Goal: Information Seeking & Learning: Learn about a topic

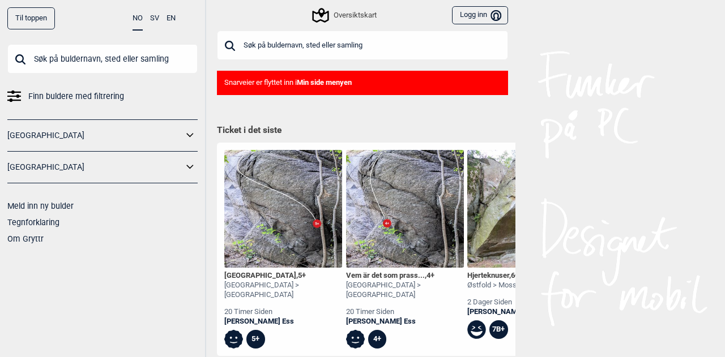
click at [332, 18] on div "Oversiktskart" at bounding box center [345, 15] width 62 height 14
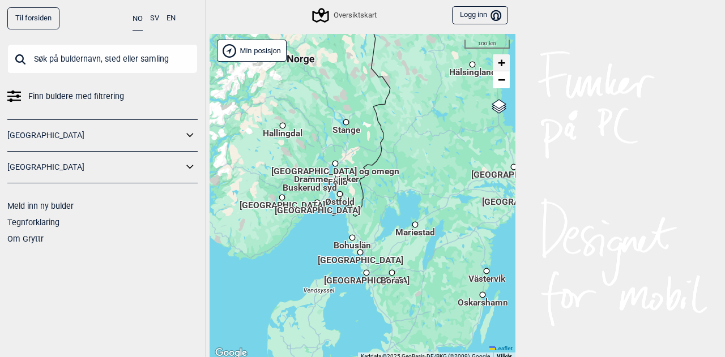
click at [504, 61] on link "+" at bounding box center [501, 62] width 17 height 17
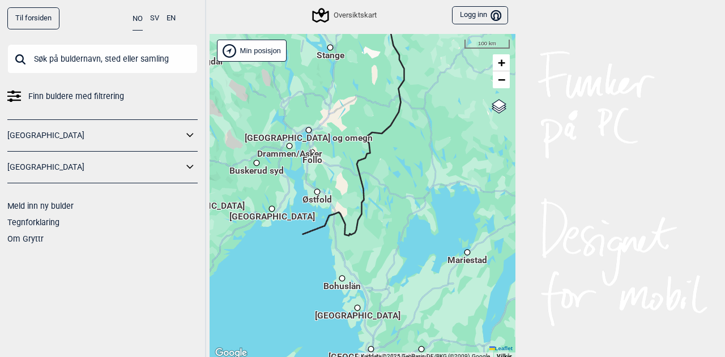
scroll to position [3, 0]
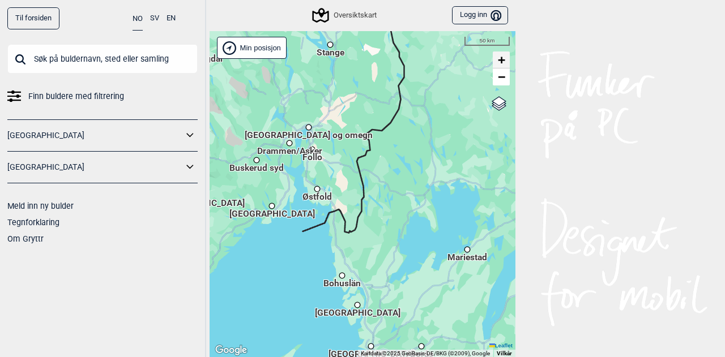
click at [504, 61] on link "+" at bounding box center [501, 60] width 17 height 17
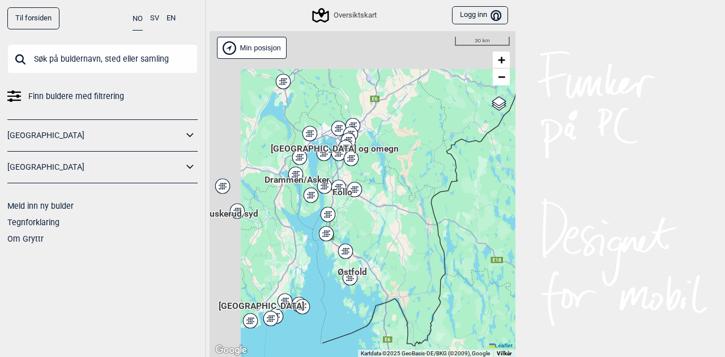
drag, startPoint x: 302, startPoint y: 119, endPoint x: 382, endPoint y: 194, distance: 109.4
click at [382, 194] on div "Hallingdal Stange [GEOGRAPHIC_DATA] syd [GEOGRAPHIC_DATA] og omegn [GEOGRAPHIC_…" at bounding box center [363, 194] width 306 height 327
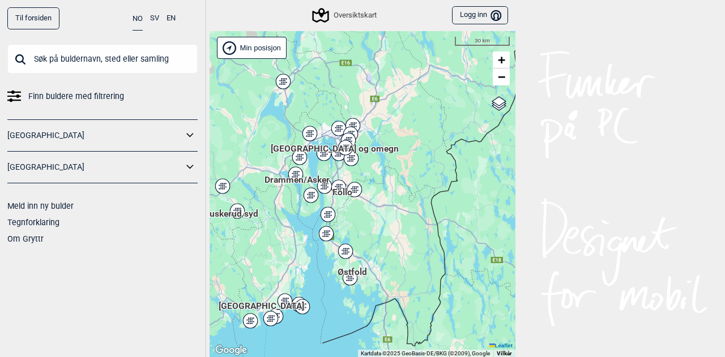
click at [337, 141] on icon at bounding box center [345, 148] width 16 height 16
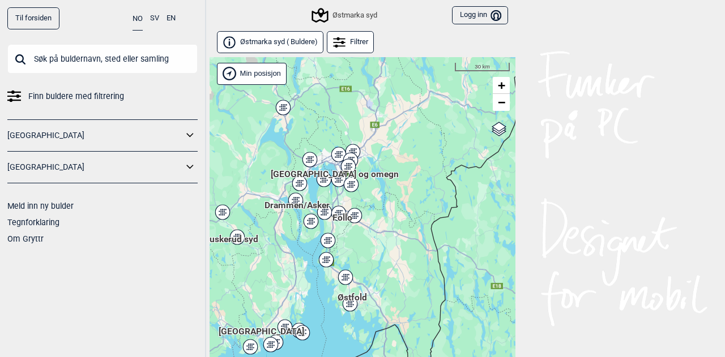
scroll to position [28, 0]
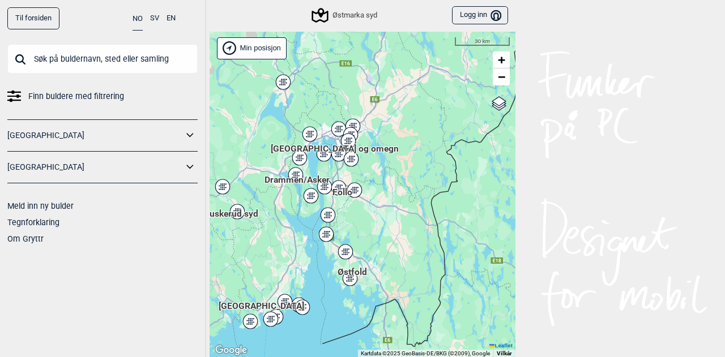
click at [347, 140] on div "Hallingdal Stange [GEOGRAPHIC_DATA] syd [GEOGRAPHIC_DATA] og omegn [GEOGRAPHIC_…" at bounding box center [363, 195] width 306 height 327
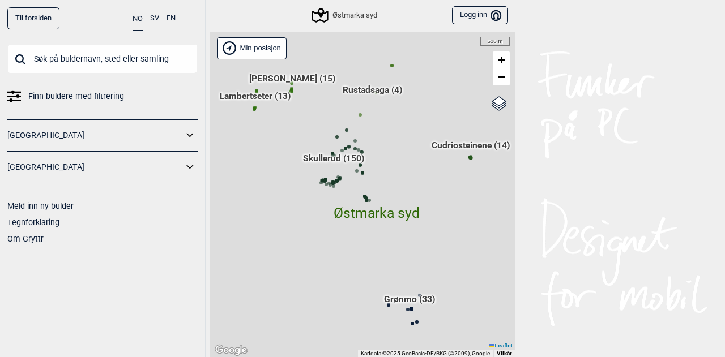
scroll to position [29, 0]
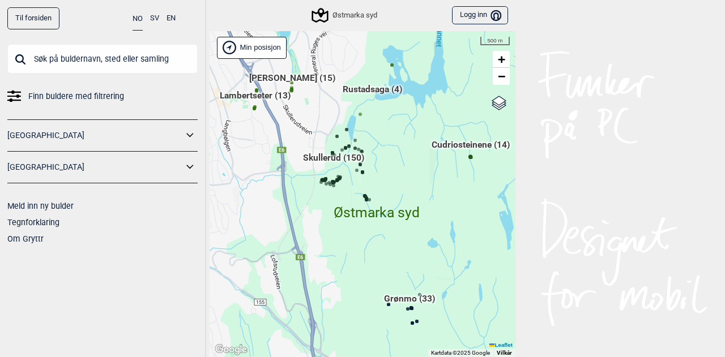
drag, startPoint x: 373, startPoint y: 123, endPoint x: 375, endPoint y: 230, distance: 107.6
click at [375, 230] on div "Hallingdal Stange [GEOGRAPHIC_DATA] syd [GEOGRAPHIC_DATA] og omegn [GEOGRAPHIC_…" at bounding box center [363, 194] width 306 height 327
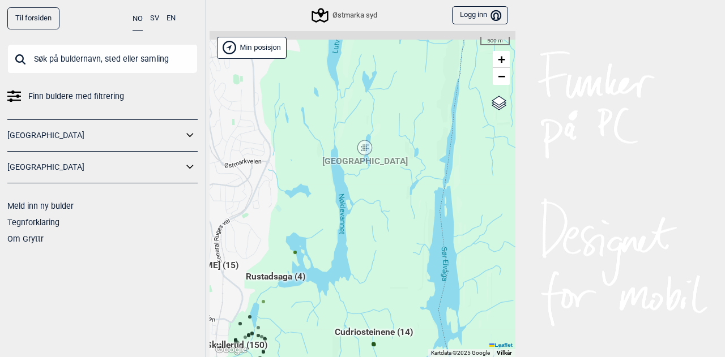
drag, startPoint x: 373, startPoint y: 183, endPoint x: 291, endPoint y: 243, distance: 101.6
click at [291, 243] on div "Hallingdal Stange [GEOGRAPHIC_DATA] syd [GEOGRAPHIC_DATA] og omegn [GEOGRAPHIC_…" at bounding box center [363, 194] width 306 height 327
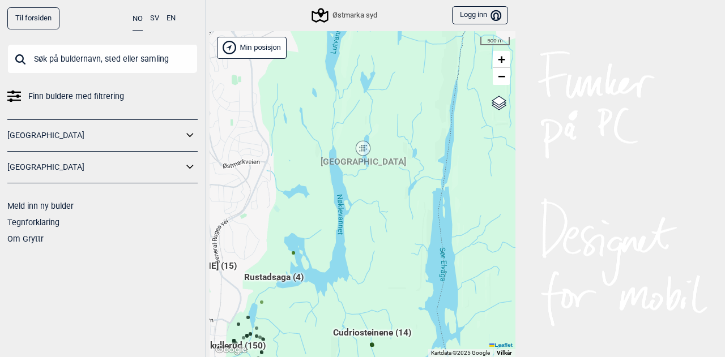
click at [361, 149] on div "[GEOGRAPHIC_DATA]" at bounding box center [363, 148] width 7 height 7
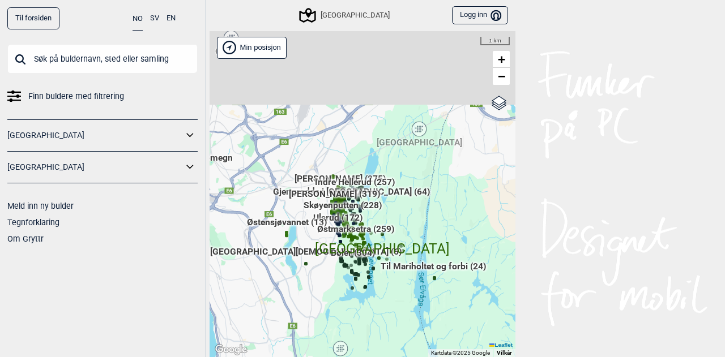
drag, startPoint x: 361, startPoint y: 118, endPoint x: 351, endPoint y: 187, distance: 69.2
click at [351, 187] on div "Hallingdal Stange [GEOGRAPHIC_DATA] syd [GEOGRAPHIC_DATA] og omegn [GEOGRAPHIC_…" at bounding box center [363, 194] width 306 height 327
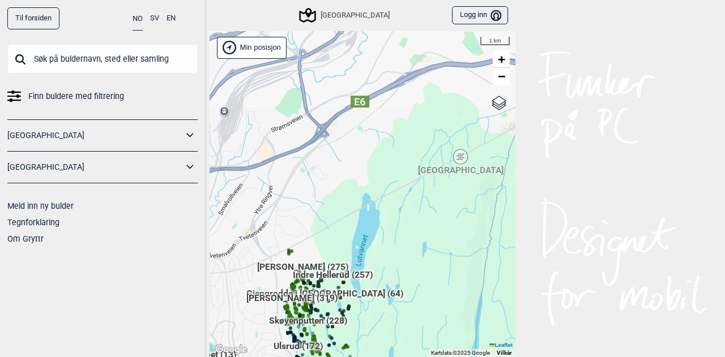
drag, startPoint x: 352, startPoint y: 277, endPoint x: 388, endPoint y: 196, distance: 88.5
click at [388, 196] on div "Hallingdal Stange [GEOGRAPHIC_DATA] syd [GEOGRAPHIC_DATA] og omegn [GEOGRAPHIC_…" at bounding box center [363, 194] width 306 height 327
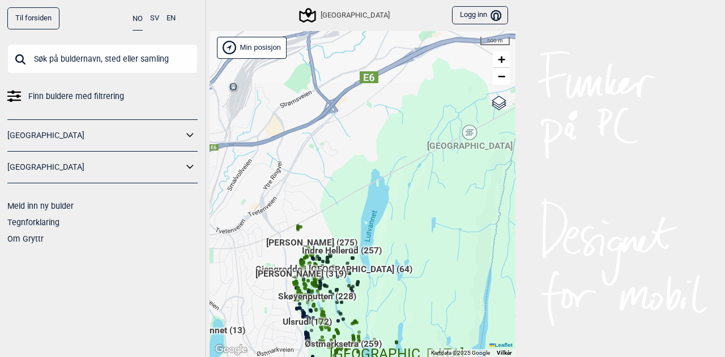
drag, startPoint x: 362, startPoint y: 226, endPoint x: 404, endPoint y: 134, distance: 101.4
click at [404, 134] on div "Hallingdal Stange [GEOGRAPHIC_DATA] syd [GEOGRAPHIC_DATA] og omegn [GEOGRAPHIC_…" at bounding box center [363, 194] width 306 height 327
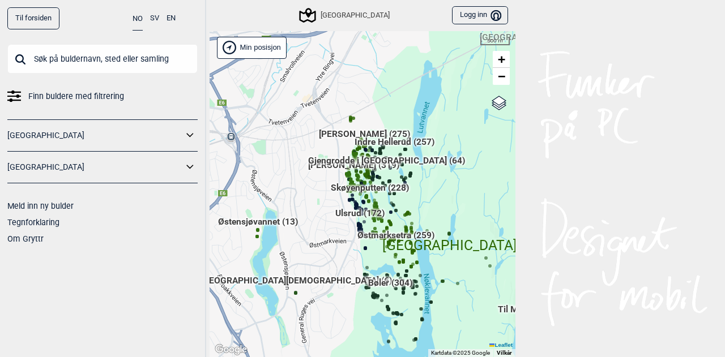
drag, startPoint x: 367, startPoint y: 238, endPoint x: 392, endPoint y: 187, distance: 57.0
click at [392, 187] on span "Skøyenputten (228)" at bounding box center [370, 192] width 78 height 22
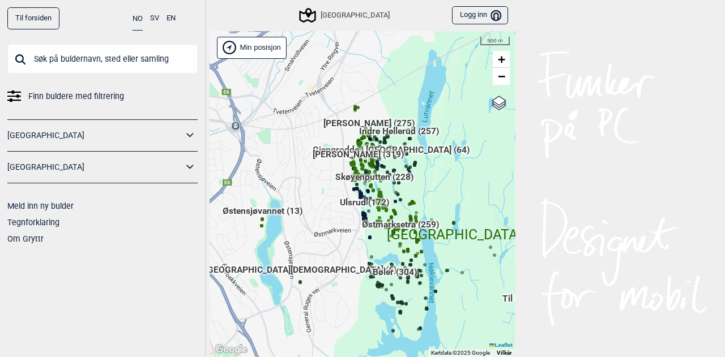
click at [362, 155] on span "[PERSON_NAME] (319)" at bounding box center [358, 159] width 91 height 22
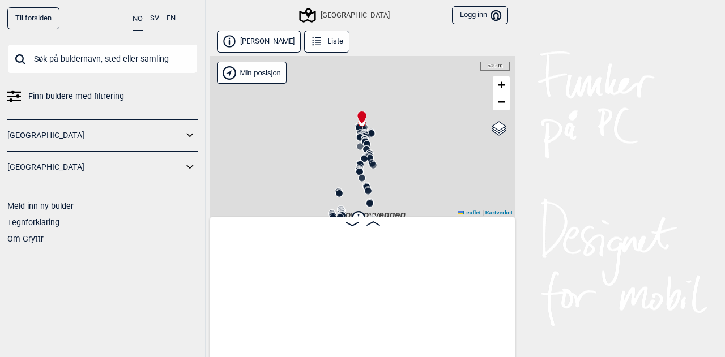
scroll to position [0, 88]
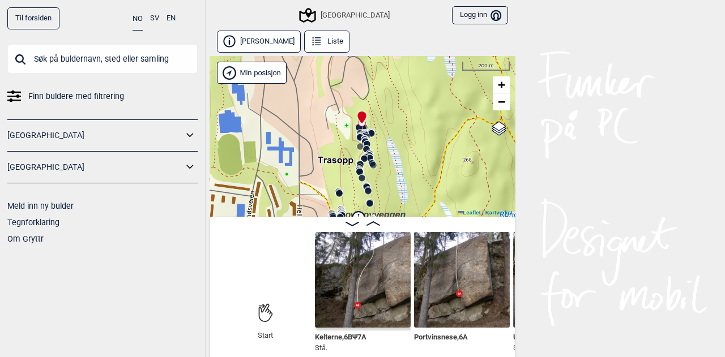
click at [353, 230] on div "Start Start Kelterne , 6B Ψ 7A Stå. Portvinsnese , 6A Ute til inne kurs , 6C+ S…" at bounding box center [363, 289] width 306 height 144
click at [348, 225] on icon at bounding box center [352, 223] width 14 height 5
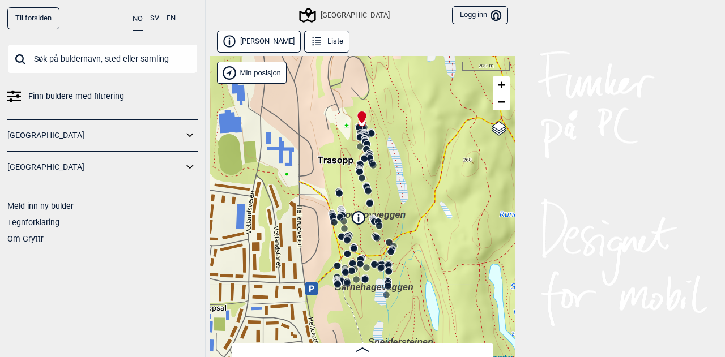
scroll to position [5, 0]
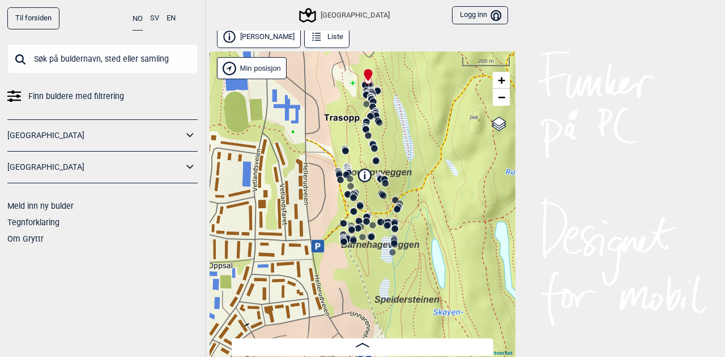
drag, startPoint x: 270, startPoint y: 220, endPoint x: 276, endPoint y: 182, distance: 38.4
click at [276, 182] on div "Speidersteinen Barnehageveggen Cowboyveggen Bølerveggen [GEOGRAPHIC_DATA]" at bounding box center [363, 205] width 306 height 306
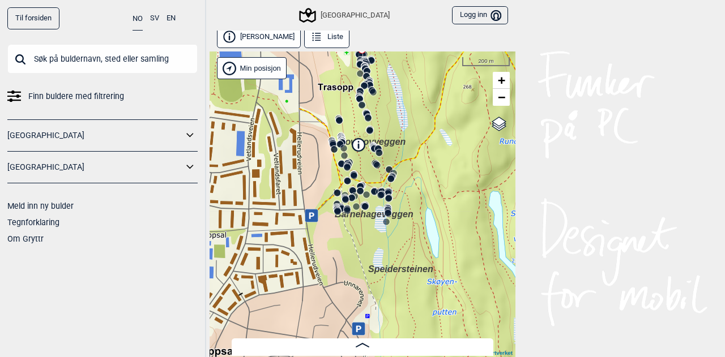
drag, startPoint x: 294, startPoint y: 200, endPoint x: 285, endPoint y: 178, distance: 23.9
click at [285, 178] on div "Speidersteinen Barnehageveggen Cowboyveggen Bølerveggen [GEOGRAPHIC_DATA]" at bounding box center [363, 205] width 306 height 306
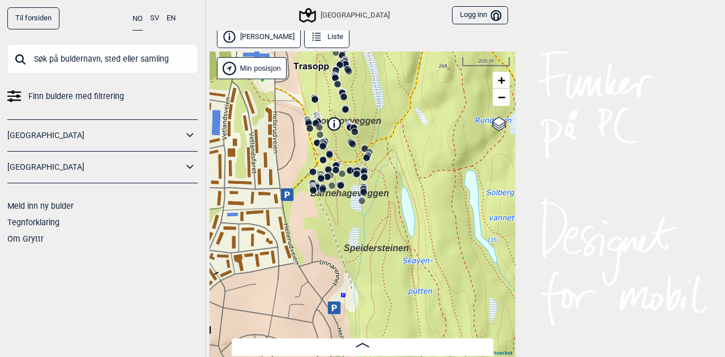
drag, startPoint x: 313, startPoint y: 196, endPoint x: 285, endPoint y: 182, distance: 31.1
click at [285, 182] on div "Speidersteinen Barnehageveggen Cowboyveggen Bølerveggen [GEOGRAPHIC_DATA]" at bounding box center [363, 205] width 306 height 306
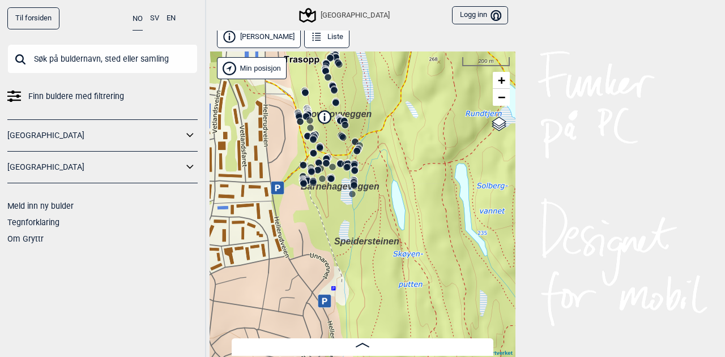
click at [314, 223] on div "Speidersteinen Barnehageveggen Cowboyveggen Bølerveggen [GEOGRAPHIC_DATA]" at bounding box center [363, 205] width 306 height 306
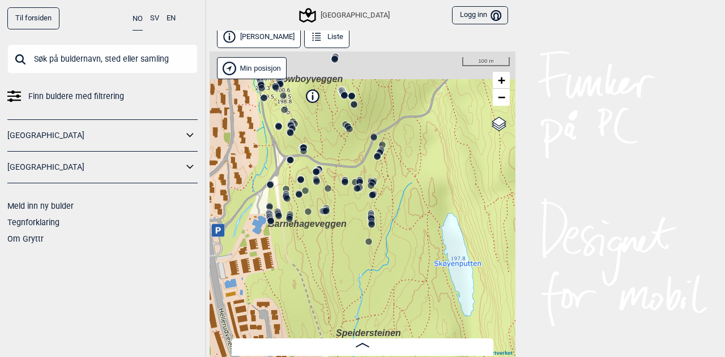
drag, startPoint x: 345, startPoint y: 184, endPoint x: 326, endPoint y: 260, distance: 78.7
click at [326, 260] on div "Speidersteinen Barnehageveggen Cowboyveggen Bølerveggen [GEOGRAPHIC_DATA]" at bounding box center [363, 205] width 306 height 306
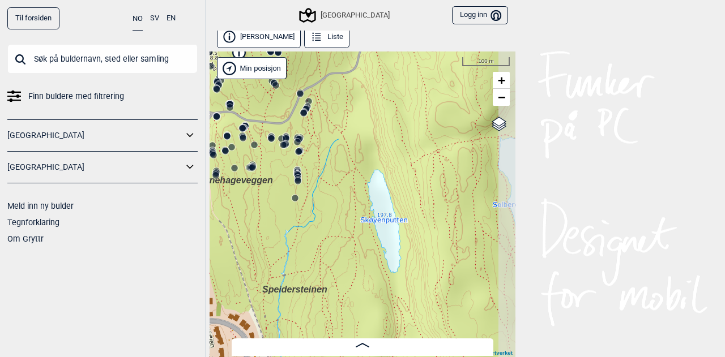
drag, startPoint x: 358, startPoint y: 232, endPoint x: 285, endPoint y: 189, distance: 85.1
click at [285, 189] on div "Speidersteinen Barnehageveggen Cowboyveggen Bølerveggen [GEOGRAPHIC_DATA]" at bounding box center [363, 205] width 306 height 306
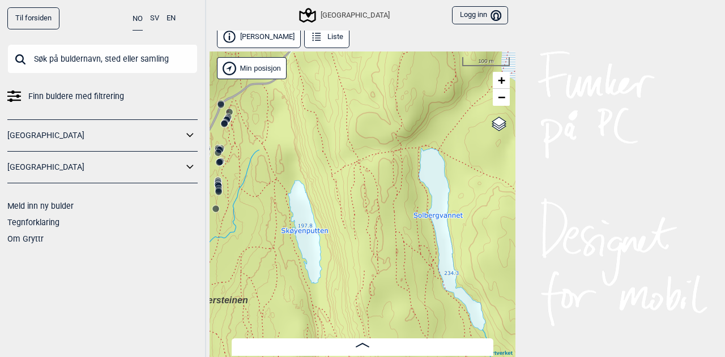
drag, startPoint x: 384, startPoint y: 211, endPoint x: 305, endPoint y: 221, distance: 80.0
click at [305, 221] on div "Speidersteinen Barnehageveggen Cowboyveggen Bølerveggen [GEOGRAPHIC_DATA]" at bounding box center [363, 205] width 306 height 306
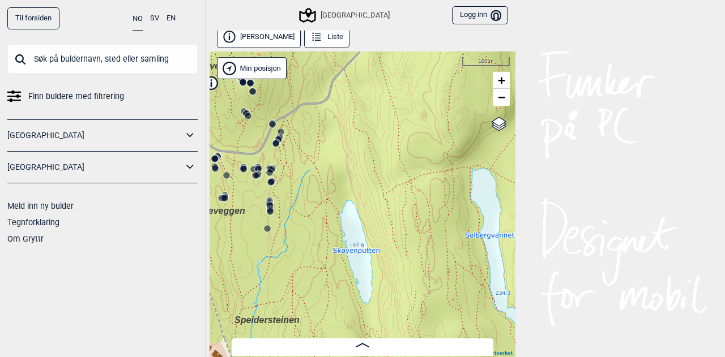
drag, startPoint x: 309, startPoint y: 202, endPoint x: 361, endPoint y: 222, distance: 55.2
click at [361, 222] on div "Speidersteinen Barnehageveggen Cowboyveggen Bølerveggen [GEOGRAPHIC_DATA]" at bounding box center [363, 205] width 306 height 306
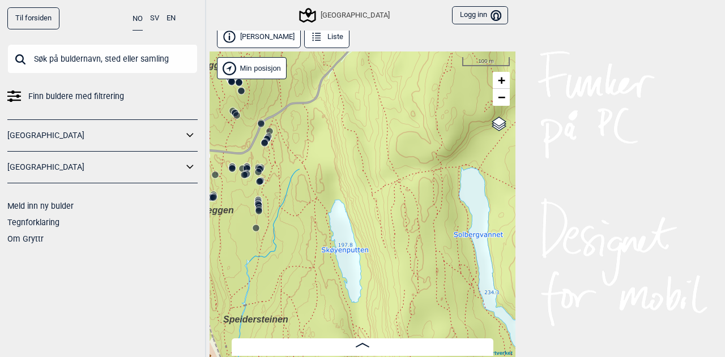
drag, startPoint x: 405, startPoint y: 195, endPoint x: 394, endPoint y: 194, distance: 11.3
click at [394, 194] on div "Speidersteinen Barnehageveggen Cowboyveggen Bølerveggen [GEOGRAPHIC_DATA]" at bounding box center [363, 205] width 306 height 306
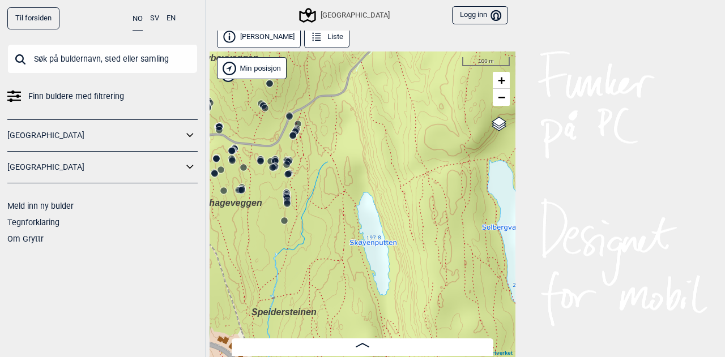
drag, startPoint x: 381, startPoint y: 235, endPoint x: 409, endPoint y: 228, distance: 29.3
click at [409, 228] on div "Speidersteinen Barnehageveggen Cowboyveggen Bølerveggen [GEOGRAPHIC_DATA]" at bounding box center [363, 205] width 306 height 306
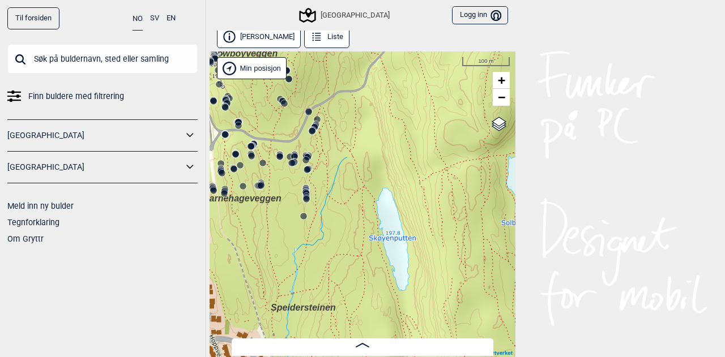
drag, startPoint x: 388, startPoint y: 219, endPoint x: 408, endPoint y: 215, distance: 19.8
click at [408, 215] on div "Speidersteinen Barnehageveggen Cowboyveggen Bølerveggen [GEOGRAPHIC_DATA]" at bounding box center [363, 205] width 306 height 306
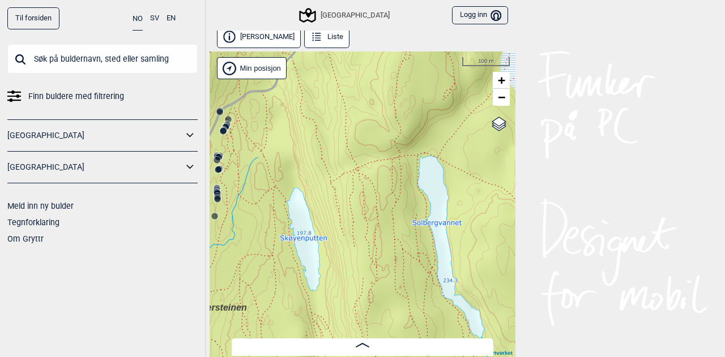
drag, startPoint x: 462, startPoint y: 240, endPoint x: 373, endPoint y: 240, distance: 88.9
click at [373, 240] on div "Speidersteinen Barnehageveggen Cowboyveggen Bølerveggen [GEOGRAPHIC_DATA]" at bounding box center [363, 205] width 306 height 306
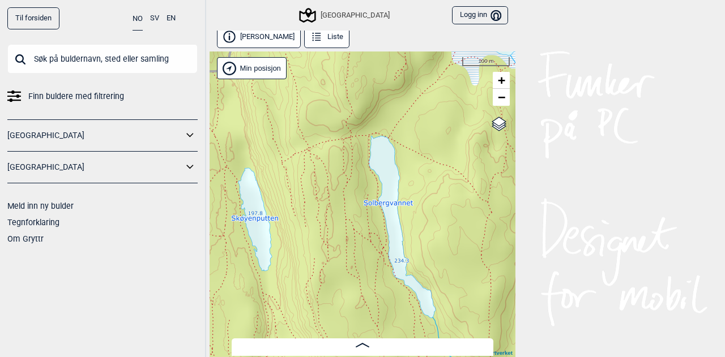
drag, startPoint x: 473, startPoint y: 229, endPoint x: 428, endPoint y: 207, distance: 50.4
click at [428, 207] on div "Speidersteinen Barnehageveggen Cowboyveggen Bølerveggen [GEOGRAPHIC_DATA]" at bounding box center [363, 205] width 306 height 306
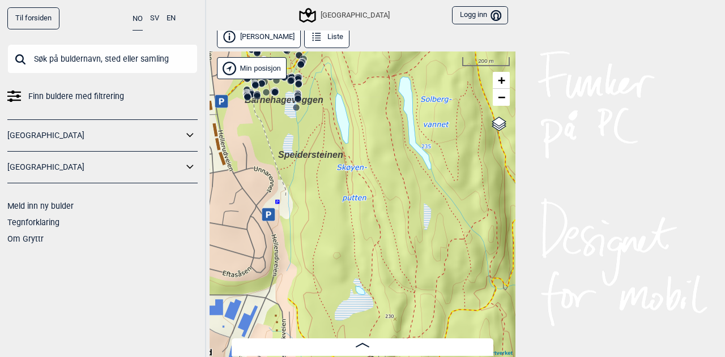
drag, startPoint x: 372, startPoint y: 246, endPoint x: 367, endPoint y: 152, distance: 93.5
click at [367, 152] on div "Speidersteinen Barnehageveggen Cowboyveggen Bølerveggen [GEOGRAPHIC_DATA]" at bounding box center [363, 205] width 306 height 306
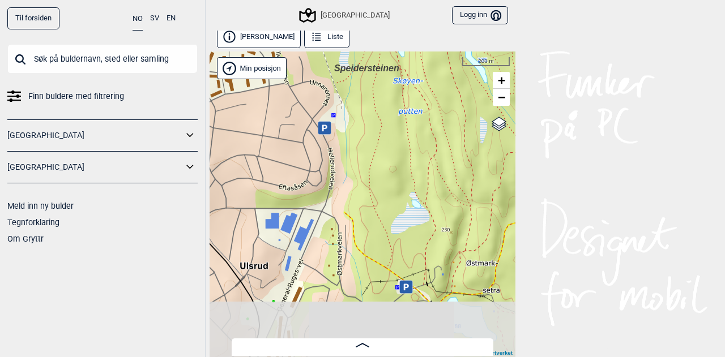
drag, startPoint x: 360, startPoint y: 238, endPoint x: 416, endPoint y: 151, distance: 103.2
click at [416, 151] on div "Speidersteinen Barnehageveggen Cowboyveggen Bølerveggen [GEOGRAPHIC_DATA]" at bounding box center [363, 205] width 306 height 306
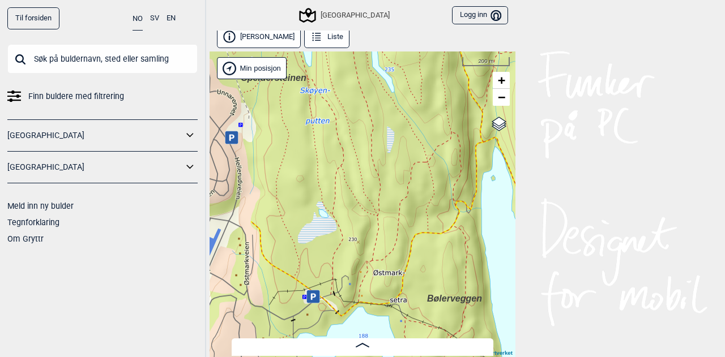
drag, startPoint x: 433, startPoint y: 217, endPoint x: 341, endPoint y: 279, distance: 110.9
click at [341, 279] on div "Speidersteinen Barnehageveggen Cowboyveggen Bølerveggen [GEOGRAPHIC_DATA]" at bounding box center [363, 205] width 306 height 306
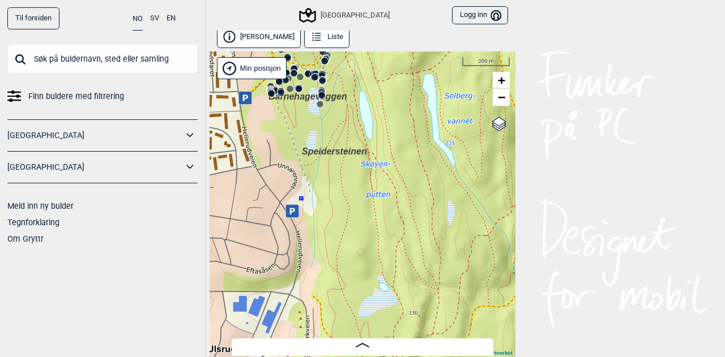
drag, startPoint x: 341, startPoint y: 187, endPoint x: 401, endPoint y: 207, distance: 62.7
click at [401, 207] on div "Speidersteinen Barnehageveggen Cowboyveggen Bølerveggen [GEOGRAPHIC_DATA]" at bounding box center [363, 205] width 306 height 306
click at [330, 209] on div "Speidersteinen Barnehageveggen Cowboyveggen Bølerveggen [GEOGRAPHIC_DATA]" at bounding box center [363, 205] width 306 height 306
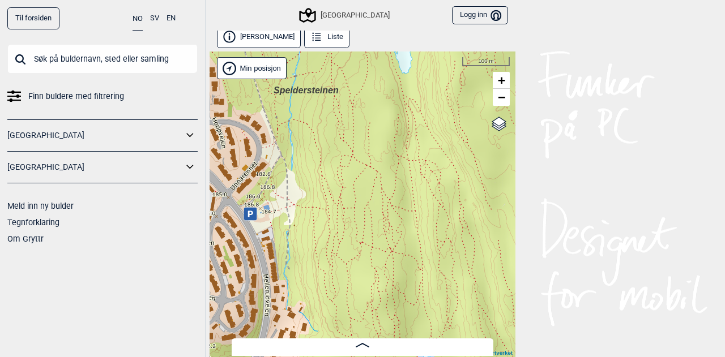
click at [323, 205] on div "Speidersteinen Barnehageveggen Cowboyveggen Bølerveggen [GEOGRAPHIC_DATA]" at bounding box center [363, 205] width 306 height 306
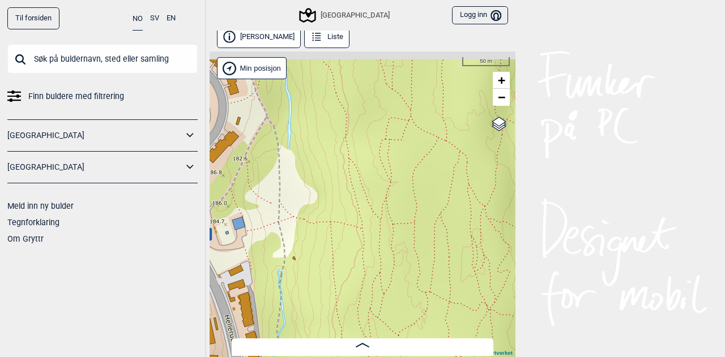
drag, startPoint x: 319, startPoint y: 203, endPoint x: 372, endPoint y: 218, distance: 55.2
click at [372, 218] on div "Speidersteinen Barnehageveggen Cowboyveggen Bølerveggen [GEOGRAPHIC_DATA]" at bounding box center [363, 205] width 306 height 306
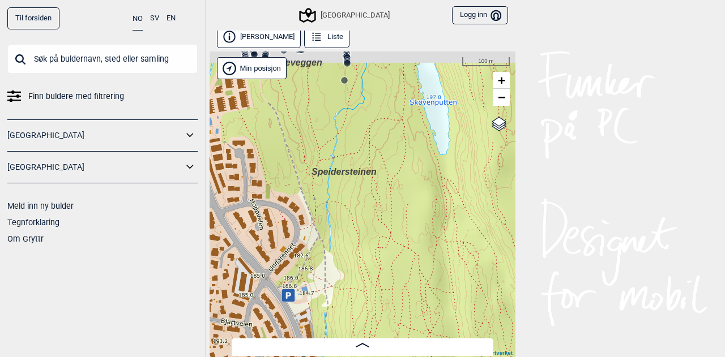
drag, startPoint x: 385, startPoint y: 163, endPoint x: 354, endPoint y: 251, distance: 92.9
click at [354, 251] on div "Speidersteinen Barnehageveggen Cowboyveggen Bølerveggen [GEOGRAPHIC_DATA]" at bounding box center [363, 205] width 306 height 306
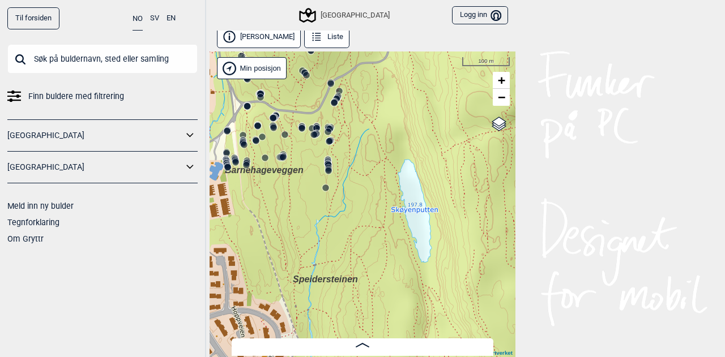
drag, startPoint x: 382, startPoint y: 167, endPoint x: 371, endPoint y: 268, distance: 101.9
click at [371, 268] on div "Speidersteinen Barnehageveggen Cowboyveggen Bølerveggen [GEOGRAPHIC_DATA]" at bounding box center [363, 205] width 306 height 306
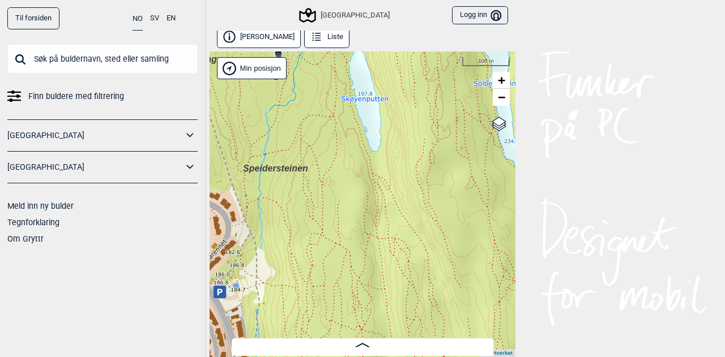
drag, startPoint x: 408, startPoint y: 245, endPoint x: 363, endPoint y: 118, distance: 134.0
click at [363, 118] on div "Speidersteinen Barnehageveggen Cowboyveggen Bølerveggen [GEOGRAPHIC_DATA]" at bounding box center [363, 205] width 306 height 306
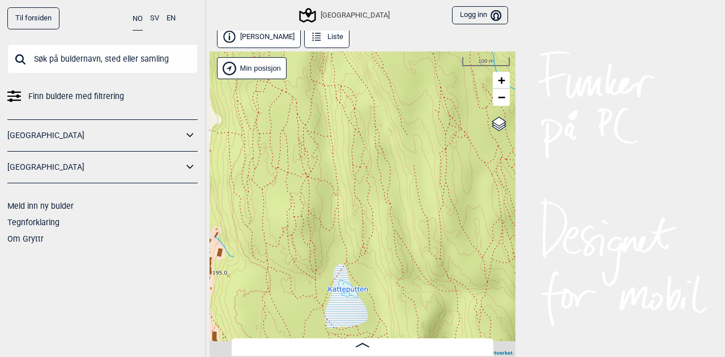
drag, startPoint x: 413, startPoint y: 233, endPoint x: 362, endPoint y: 84, distance: 157.0
click at [362, 84] on div "Speidersteinen Barnehageveggen Cowboyveggen Bølerveggen [GEOGRAPHIC_DATA]" at bounding box center [363, 205] width 306 height 306
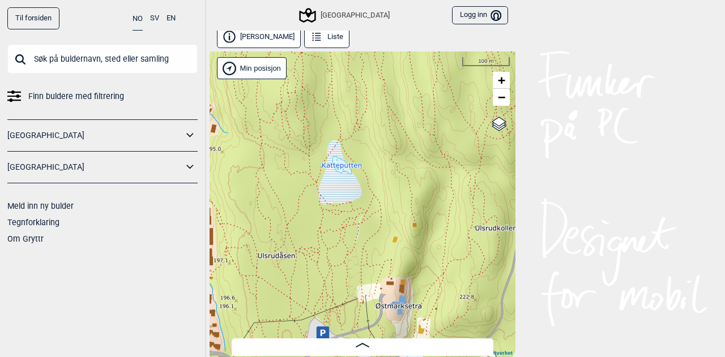
drag, startPoint x: 397, startPoint y: 242, endPoint x: 403, endPoint y: 70, distance: 172.2
click at [403, 70] on div "Speidersteinen Barnehageveggen Cowboyveggen Bølerveggen [GEOGRAPHIC_DATA]" at bounding box center [363, 205] width 306 height 306
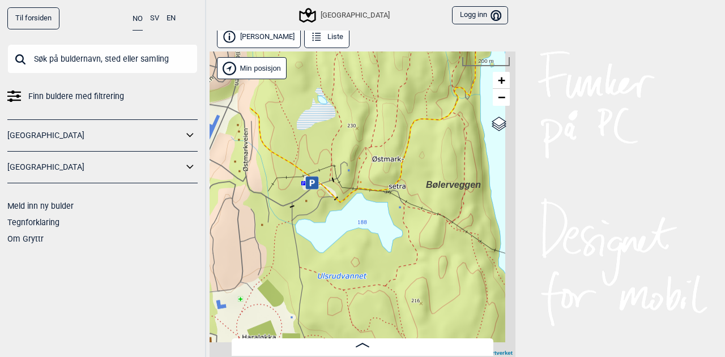
drag, startPoint x: 388, startPoint y: 190, endPoint x: 332, endPoint y: 138, distance: 76.5
click at [332, 138] on div "Speidersteinen Barnehageveggen Cowboyveggen Bølerveggen [GEOGRAPHIC_DATA]" at bounding box center [363, 205] width 306 height 306
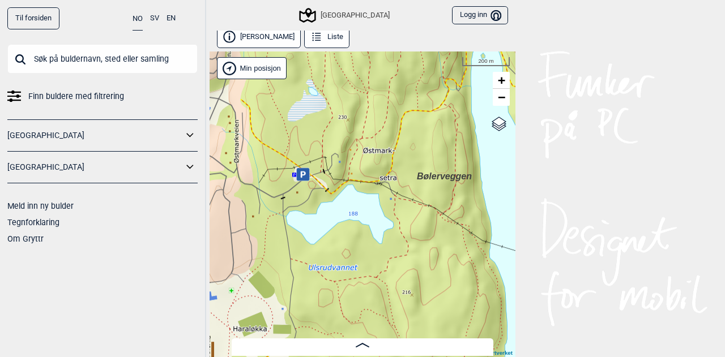
click at [380, 224] on div "Speidersteinen Barnehageveggen Cowboyveggen Bølerveggen [GEOGRAPHIC_DATA]" at bounding box center [363, 205] width 306 height 306
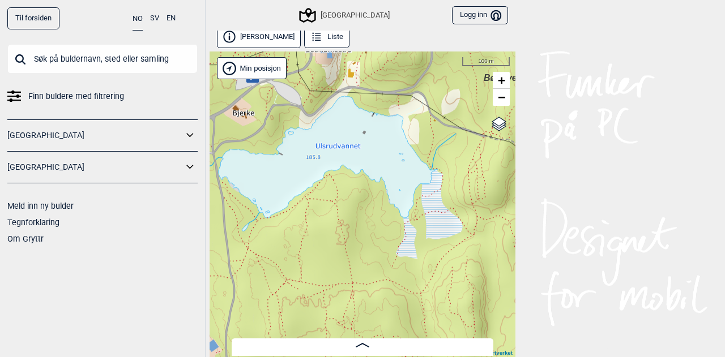
drag, startPoint x: 409, startPoint y: 255, endPoint x: 441, endPoint y: 207, distance: 58.1
click at [441, 207] on div "Speidersteinen Barnehageveggen Cowboyveggen Bølerveggen [GEOGRAPHIC_DATA]" at bounding box center [363, 205] width 306 height 306
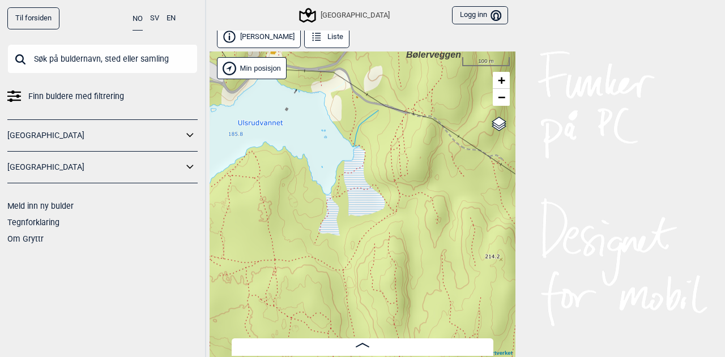
drag, startPoint x: 399, startPoint y: 266, endPoint x: 318, endPoint y: 243, distance: 84.2
click at [318, 243] on div "Speidersteinen Barnehageveggen Cowboyveggen Bølerveggen [GEOGRAPHIC_DATA]" at bounding box center [363, 205] width 306 height 306
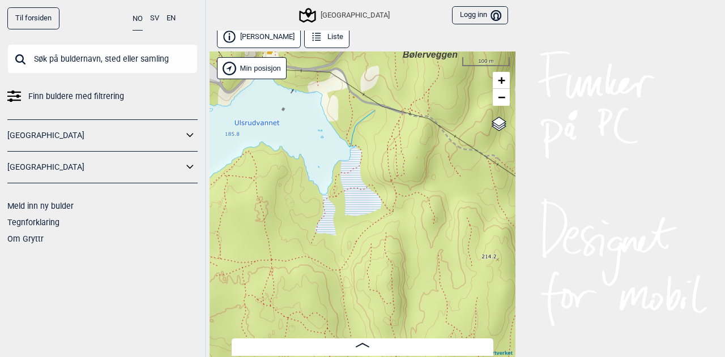
click at [315, 197] on div "Speidersteinen Barnehageveggen Cowboyveggen Bølerveggen [GEOGRAPHIC_DATA]" at bounding box center [363, 205] width 306 height 306
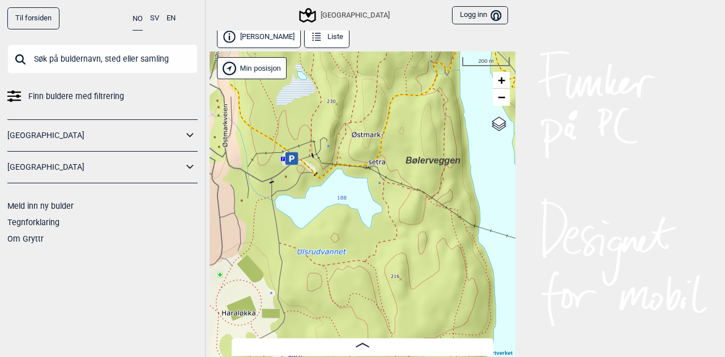
drag, startPoint x: 296, startPoint y: 174, endPoint x: 333, endPoint y: 207, distance: 49.7
click at [333, 207] on div "Speidersteinen Barnehageveggen Cowboyveggen Bølerveggen [GEOGRAPHIC_DATA]" at bounding box center [363, 205] width 306 height 306
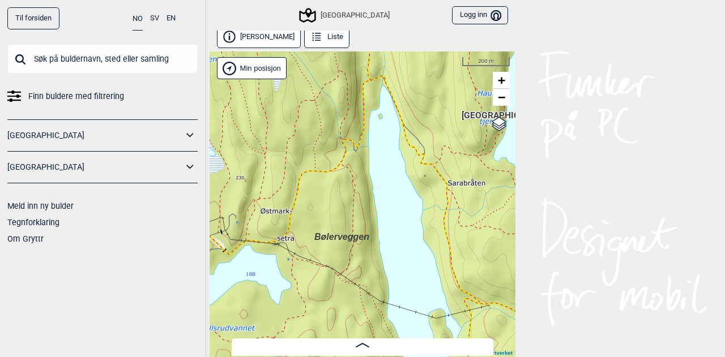
drag, startPoint x: 373, startPoint y: 221, endPoint x: 274, endPoint y: 300, distance: 126.9
click at [274, 300] on div "Speidersteinen Barnehageveggen Cowboyveggen Bølerveggen [GEOGRAPHIC_DATA]" at bounding box center [363, 205] width 306 height 306
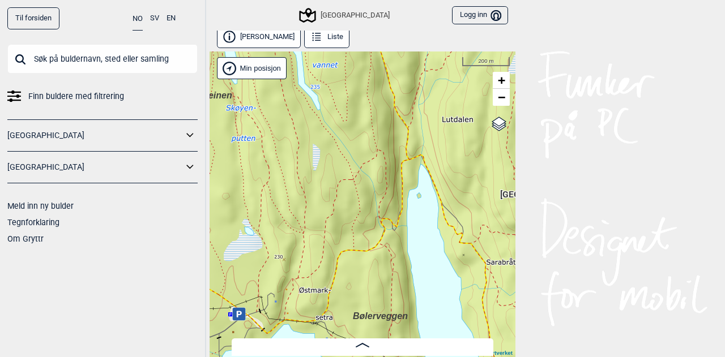
drag, startPoint x: 331, startPoint y: 172, endPoint x: 369, endPoint y: 240, distance: 78.1
click at [369, 240] on div "Speidersteinen Barnehageveggen Cowboyveggen Bølerveggen [GEOGRAPHIC_DATA]" at bounding box center [363, 205] width 306 height 306
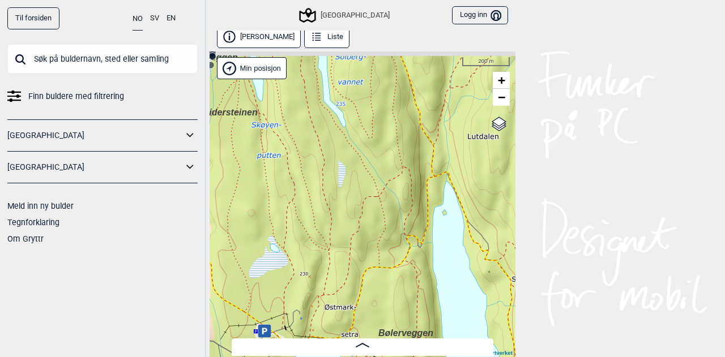
drag, startPoint x: 312, startPoint y: 189, endPoint x: 358, endPoint y: 224, distance: 57.8
click at [358, 224] on div "Speidersteinen Barnehageveggen Cowboyveggen Bølerveggen [GEOGRAPHIC_DATA]" at bounding box center [363, 205] width 306 height 306
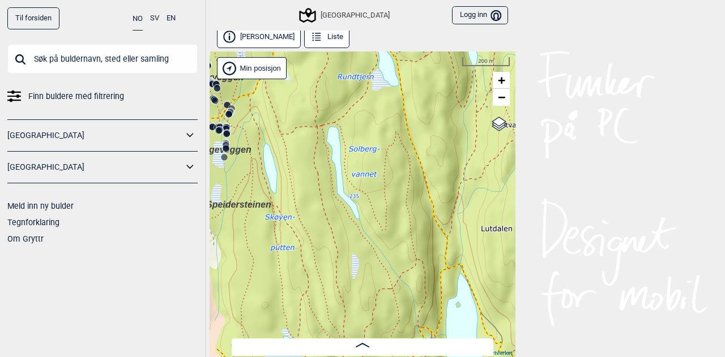
drag, startPoint x: 344, startPoint y: 196, endPoint x: 334, endPoint y: 251, distance: 55.9
click at [334, 251] on div "Speidersteinen Barnehageveggen Cowboyveggen Bølerveggen [GEOGRAPHIC_DATA]" at bounding box center [363, 205] width 306 height 306
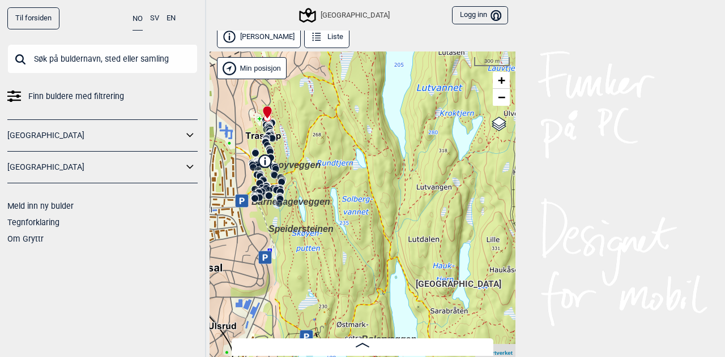
click at [330, 224] on div "Speidersteinen Barnehageveggen Cowboyveggen Bølerveggen [GEOGRAPHIC_DATA]" at bounding box center [363, 205] width 306 height 306
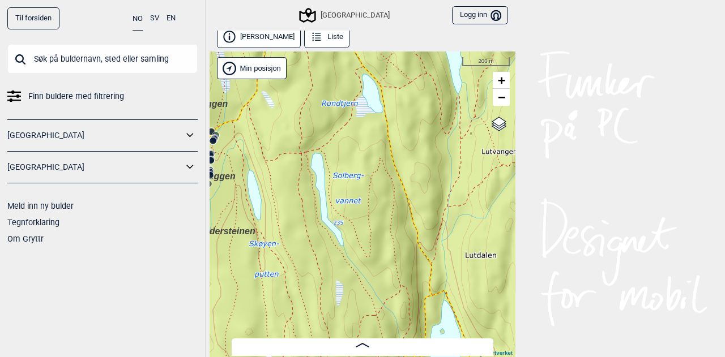
drag, startPoint x: 307, startPoint y: 262, endPoint x: 288, endPoint y: 270, distance: 21.1
click at [288, 270] on div "Speidersteinen Barnehageveggen Cowboyveggen Bølerveggen [GEOGRAPHIC_DATA]" at bounding box center [363, 205] width 306 height 306
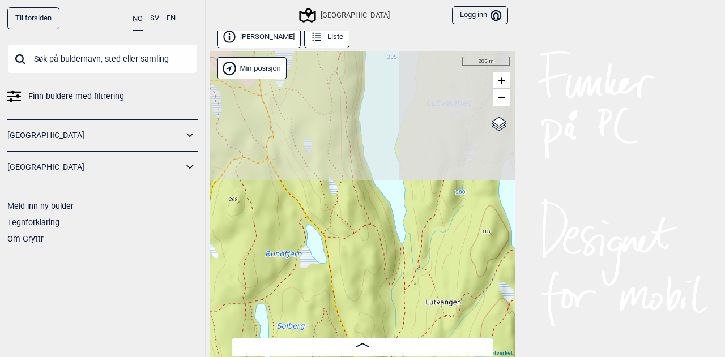
drag, startPoint x: 378, startPoint y: 171, endPoint x: 324, endPoint y: 322, distance: 160.5
click at [324, 322] on div "Speidersteinen Barnehageveggen Cowboyveggen Bølerveggen [GEOGRAPHIC_DATA]" at bounding box center [363, 205] width 306 height 306
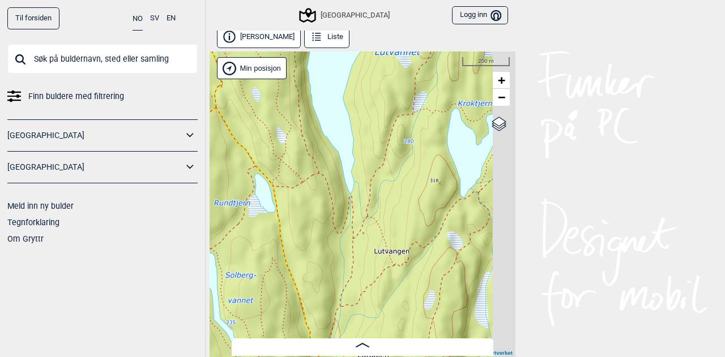
drag, startPoint x: 362, startPoint y: 294, endPoint x: 299, endPoint y: 218, distance: 99.3
click at [299, 218] on div "Speidersteinen Barnehageveggen Cowboyveggen Bølerveggen [GEOGRAPHIC_DATA]" at bounding box center [363, 205] width 306 height 306
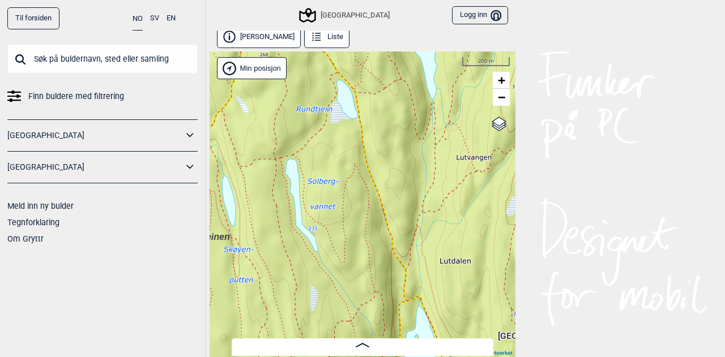
drag, startPoint x: 317, startPoint y: 260, endPoint x: 413, endPoint y: 175, distance: 128.8
click at [413, 175] on div "Speidersteinen Barnehageveggen Cowboyveggen Bølerveggen [GEOGRAPHIC_DATA]" at bounding box center [363, 205] width 306 height 306
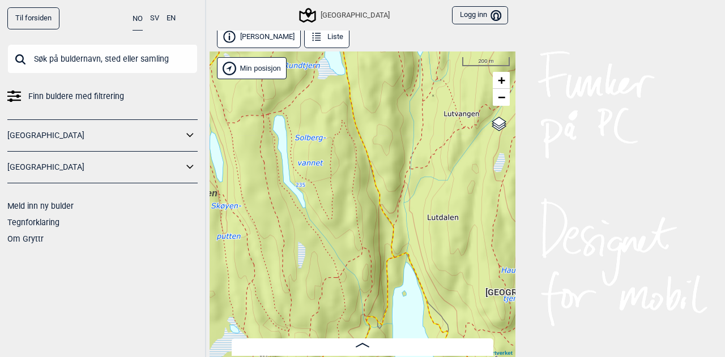
drag, startPoint x: 369, startPoint y: 270, endPoint x: 360, endPoint y: 34, distance: 235.7
click at [360, 34] on div "[PERSON_NAME] Liste Speidersteinen Barnehageveggen Cowboyveggen Bølerveggen [GE…" at bounding box center [363, 191] width 306 height 330
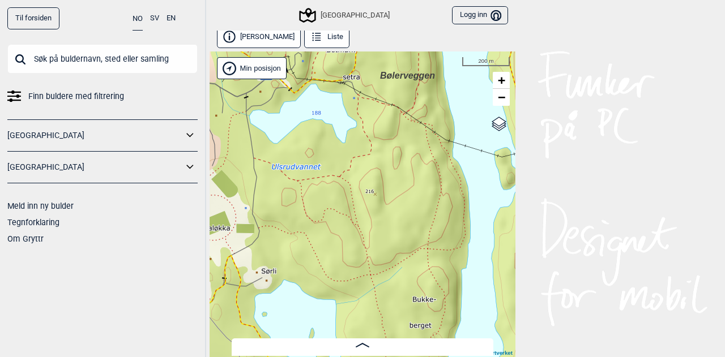
drag, startPoint x: 340, startPoint y: 196, endPoint x: 360, endPoint y: 107, distance: 91.1
click at [360, 107] on div "Speidersteinen Barnehageveggen Cowboyveggen Bølerveggen [GEOGRAPHIC_DATA]" at bounding box center [363, 205] width 306 height 306
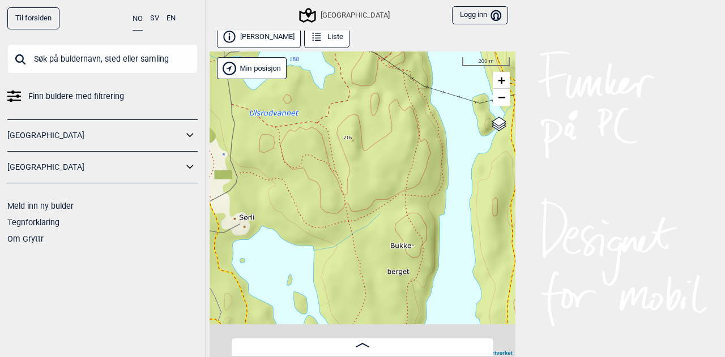
drag, startPoint x: 368, startPoint y: 169, endPoint x: 328, endPoint y: 54, distance: 121.0
click at [328, 54] on div "Speidersteinen Barnehageveggen Cowboyveggen Bølerveggen [GEOGRAPHIC_DATA]" at bounding box center [363, 205] width 306 height 306
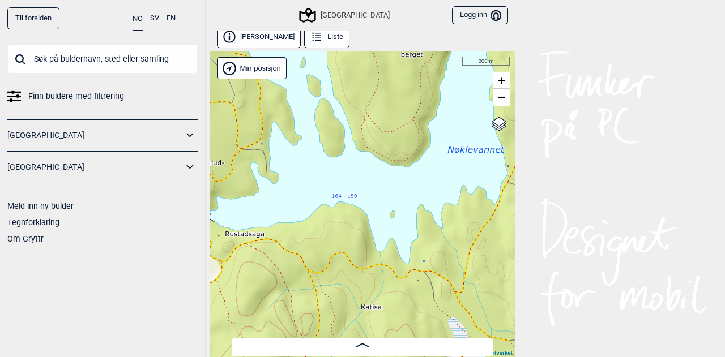
drag, startPoint x: 329, startPoint y: 186, endPoint x: 383, endPoint y: 83, distance: 115.7
click at [383, 83] on div "Speidersteinen Barnehageveggen Cowboyveggen Bølerveggen [GEOGRAPHIC_DATA]" at bounding box center [363, 205] width 306 height 306
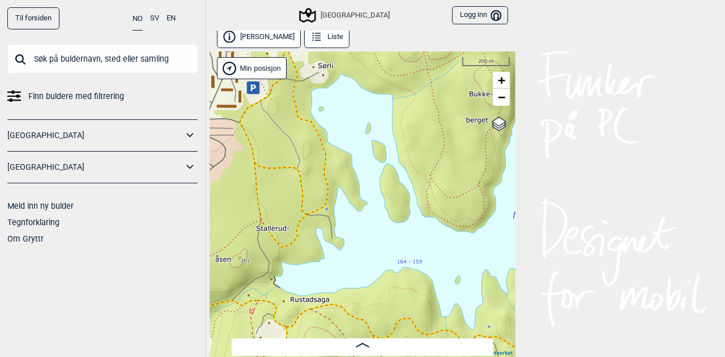
drag, startPoint x: 322, startPoint y: 118, endPoint x: 387, endPoint y: 183, distance: 92.5
click at [387, 183] on div "Speidersteinen Barnehageveggen Cowboyveggen Bølerveggen [GEOGRAPHIC_DATA]" at bounding box center [363, 205] width 306 height 306
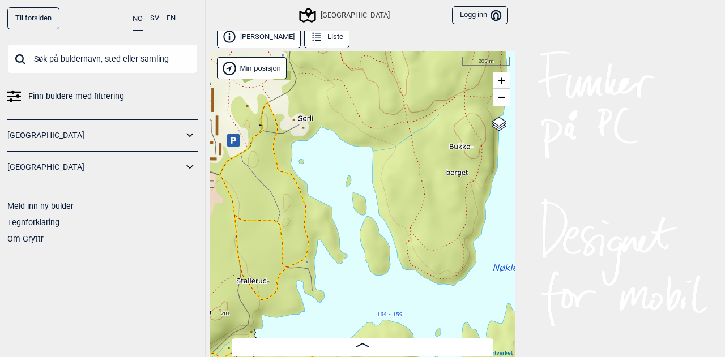
drag, startPoint x: 343, startPoint y: 141, endPoint x: 311, endPoint y: 195, distance: 62.9
click at [311, 195] on div "Speidersteinen Barnehageveggen Cowboyveggen Bølerveggen [GEOGRAPHIC_DATA]" at bounding box center [363, 205] width 306 height 306
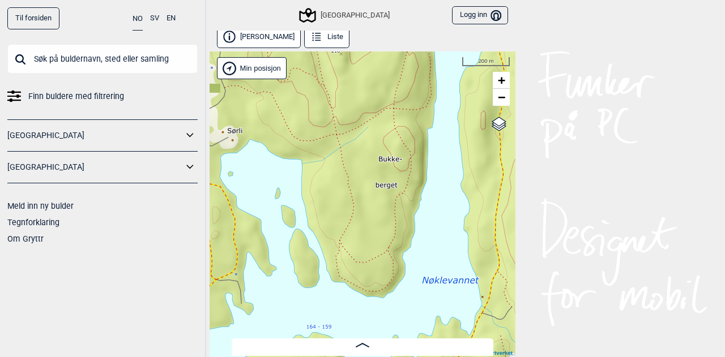
drag, startPoint x: 391, startPoint y: 215, endPoint x: 332, endPoint y: 226, distance: 59.9
click at [332, 226] on div "Speidersteinen Barnehageveggen Cowboyveggen Bølerveggen [GEOGRAPHIC_DATA]" at bounding box center [363, 205] width 306 height 306
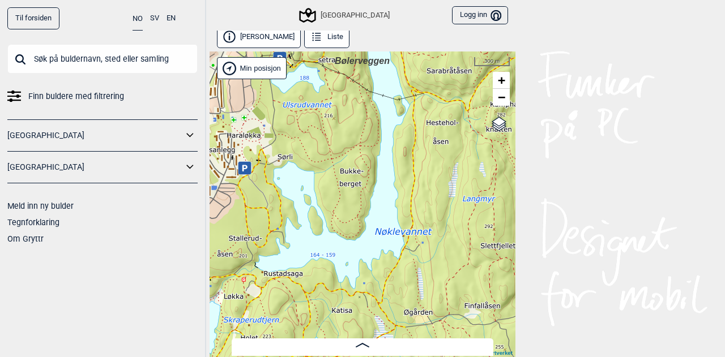
drag, startPoint x: 332, startPoint y: 226, endPoint x: 327, endPoint y: 205, distance: 21.4
click at [327, 205] on div "Speidersteinen Barnehageveggen Cowboyveggen Bølerveggen [GEOGRAPHIC_DATA]" at bounding box center [363, 205] width 306 height 306
click at [290, 197] on div "Speidersteinen Barnehageveggen Cowboyveggen Bølerveggen [GEOGRAPHIC_DATA]" at bounding box center [363, 205] width 306 height 306
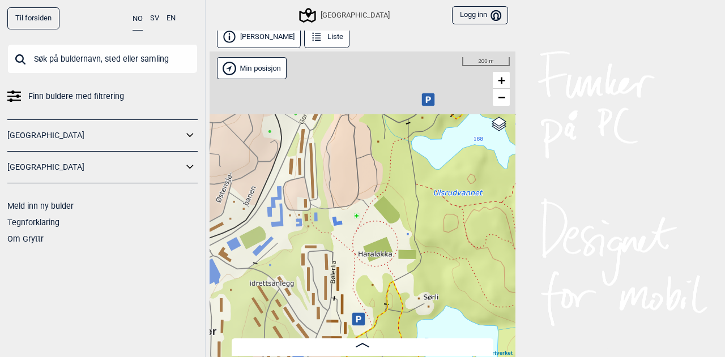
drag, startPoint x: 289, startPoint y: 174, endPoint x: 455, endPoint y: 354, distance: 244.5
click at [455, 354] on div "[PERSON_NAME] Liste Speidersteinen Barnehageveggen Cowboyveggen Bølerveggen [GE…" at bounding box center [363, 191] width 306 height 330
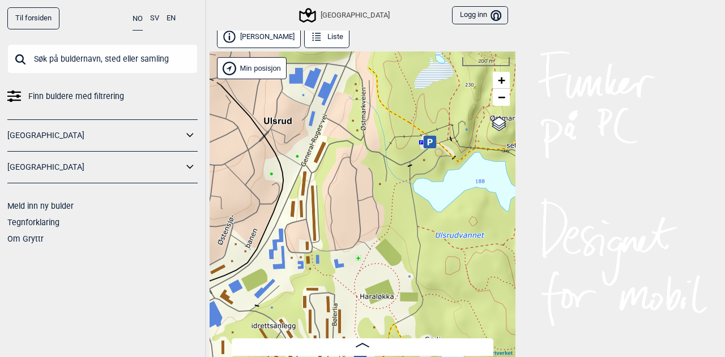
drag, startPoint x: 402, startPoint y: 254, endPoint x: 380, endPoint y: 384, distance: 132.0
click at [380, 357] on html "Til forsiden NO SV EN Finn buldere med filtrering [GEOGRAPHIC_DATA] [GEOGRAPHIC…" at bounding box center [362, 178] width 725 height 357
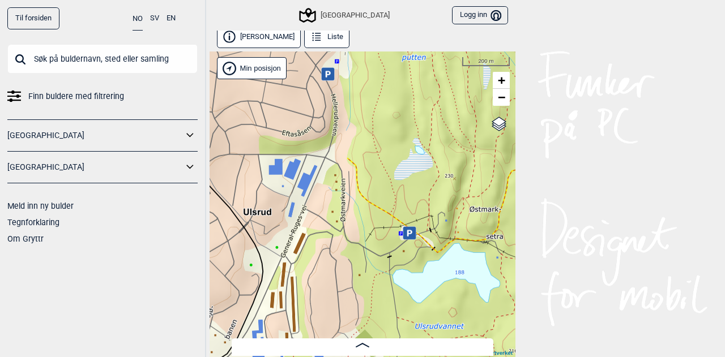
drag, startPoint x: 375, startPoint y: 284, endPoint x: 411, endPoint y: 384, distance: 106.2
click at [411, 357] on html "Til forsiden NO SV EN Finn buldere med filtrering [GEOGRAPHIC_DATA] [GEOGRAPHIC…" at bounding box center [362, 178] width 725 height 357
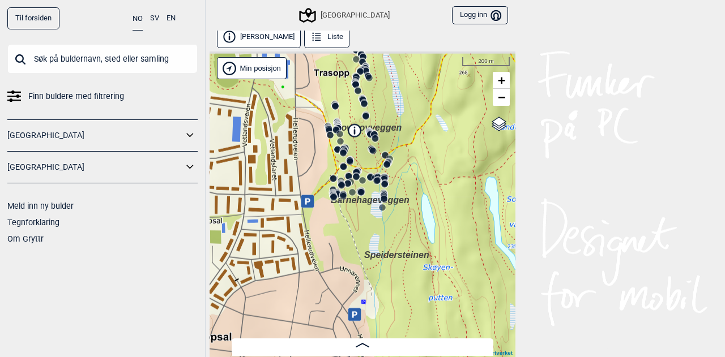
drag, startPoint x: 416, startPoint y: 184, endPoint x: 409, endPoint y: 361, distance: 176.8
click at [409, 357] on html "Til forsiden NO SV EN Finn buldere med filtrering [GEOGRAPHIC_DATA] [GEOGRAPHIC…" at bounding box center [362, 178] width 725 height 357
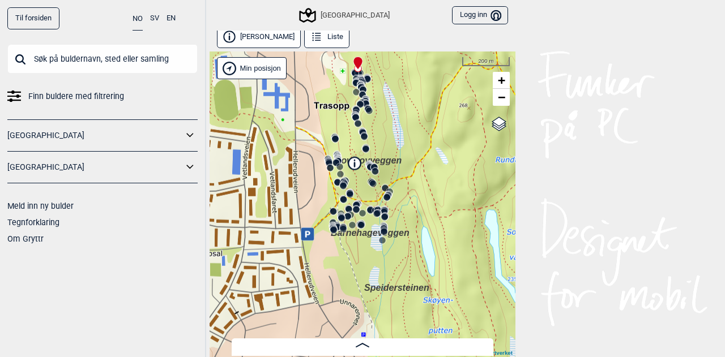
drag, startPoint x: 439, startPoint y: 216, endPoint x: 392, endPoint y: 384, distance: 174.5
click at [392, 357] on html "Til forsiden NO SV EN Finn buldere med filtrering [GEOGRAPHIC_DATA] [GEOGRAPHIC…" at bounding box center [362, 178] width 725 height 357
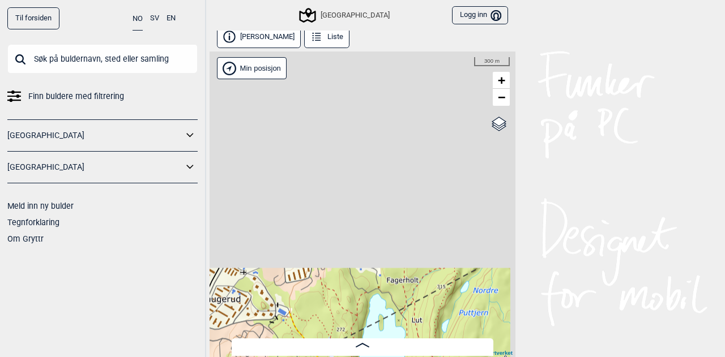
drag, startPoint x: 414, startPoint y: 117, endPoint x: 273, endPoint y: 371, distance: 290.2
click at [273, 357] on html "Til forsiden NO SV EN Finn buldere med filtrering [GEOGRAPHIC_DATA] [GEOGRAPHIC…" at bounding box center [362, 178] width 725 height 357
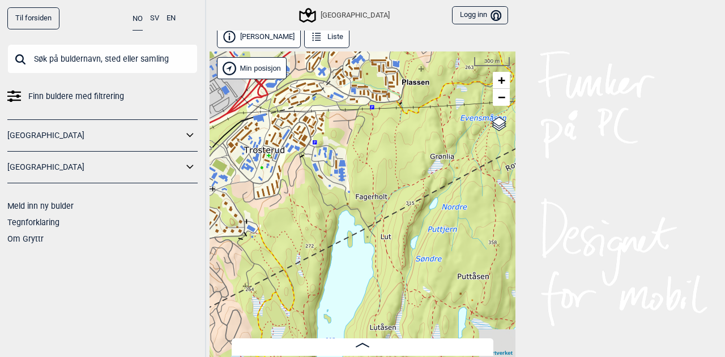
drag, startPoint x: 351, startPoint y: 259, endPoint x: 337, endPoint y: 174, distance: 85.5
click at [337, 174] on div "Speidersteinen Barnehageveggen Cowboyveggen Bølerveggen [GEOGRAPHIC_DATA]" at bounding box center [363, 205] width 306 height 306
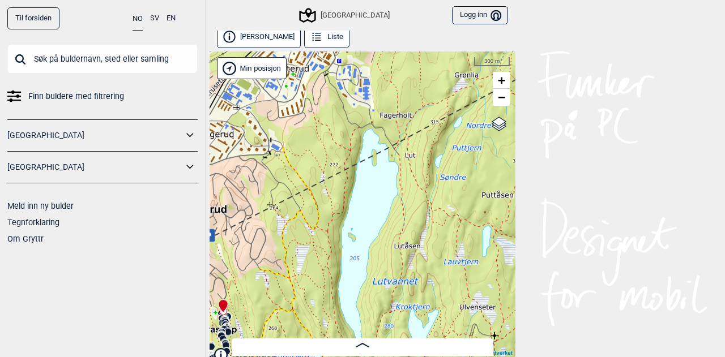
drag, startPoint x: 294, startPoint y: 235, endPoint x: 319, endPoint y: 153, distance: 85.1
click at [319, 153] on div "Speidersteinen Barnehageveggen Cowboyveggen Bølerveggen [GEOGRAPHIC_DATA]" at bounding box center [363, 205] width 306 height 306
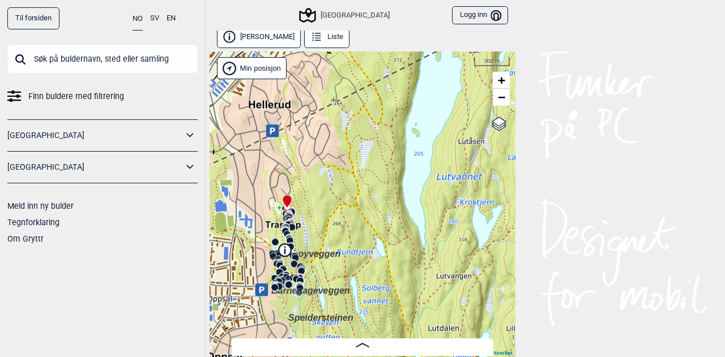
drag, startPoint x: 293, startPoint y: 224, endPoint x: 357, endPoint y: 119, distance: 122.7
click at [357, 119] on div "Speidersteinen Barnehageveggen Cowboyveggen Bølerveggen [GEOGRAPHIC_DATA]" at bounding box center [363, 205] width 306 height 306
click at [330, 168] on div "Speidersteinen Barnehageveggen Cowboyveggen Bølerveggen [GEOGRAPHIC_DATA]" at bounding box center [363, 205] width 306 height 306
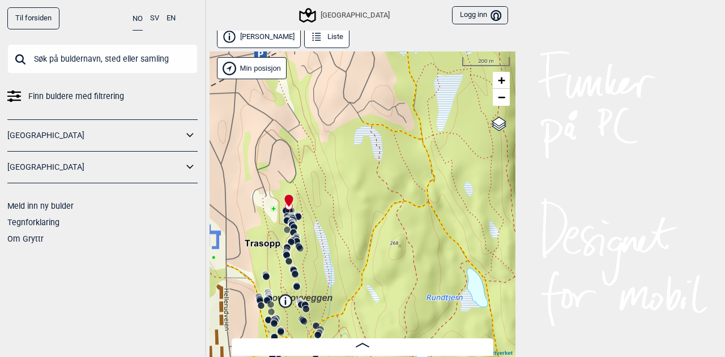
drag, startPoint x: 305, startPoint y: 195, endPoint x: 340, endPoint y: 164, distance: 46.9
click at [340, 164] on div "Speidersteinen Barnehageveggen Cowboyveggen Bølerveggen [GEOGRAPHIC_DATA]" at bounding box center [363, 205] width 306 height 306
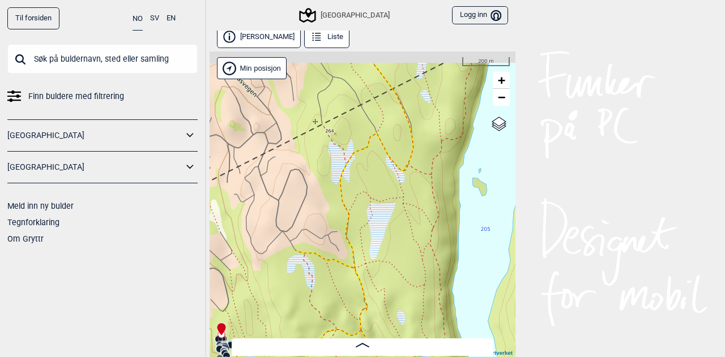
drag, startPoint x: 377, startPoint y: 132, endPoint x: 325, endPoint y: 218, distance: 100.3
click at [325, 218] on div "Speidersteinen Barnehageveggen Cowboyveggen Bølerveggen [GEOGRAPHIC_DATA]" at bounding box center [363, 205] width 306 height 306
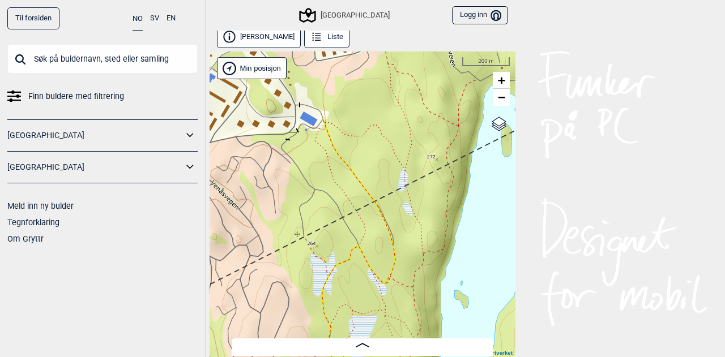
drag, startPoint x: 358, startPoint y: 142, endPoint x: 349, endPoint y: 249, distance: 106.9
click at [349, 249] on div "Speidersteinen Barnehageveggen Cowboyveggen Bølerveggen [GEOGRAPHIC_DATA]" at bounding box center [363, 205] width 306 height 306
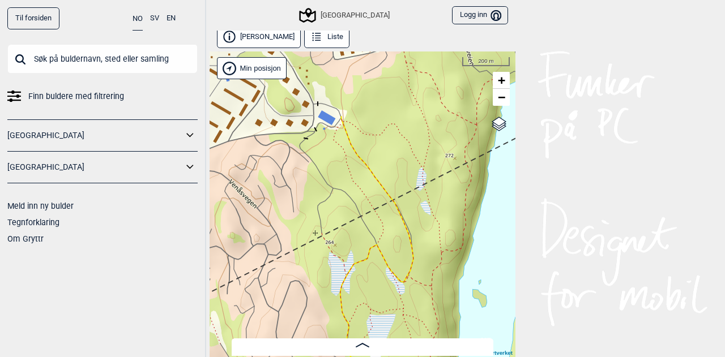
drag, startPoint x: 332, startPoint y: 226, endPoint x: 380, endPoint y: 226, distance: 48.1
click at [380, 226] on div "Speidersteinen Barnehageveggen Cowboyveggen Bølerveggen [GEOGRAPHIC_DATA]" at bounding box center [363, 205] width 306 height 306
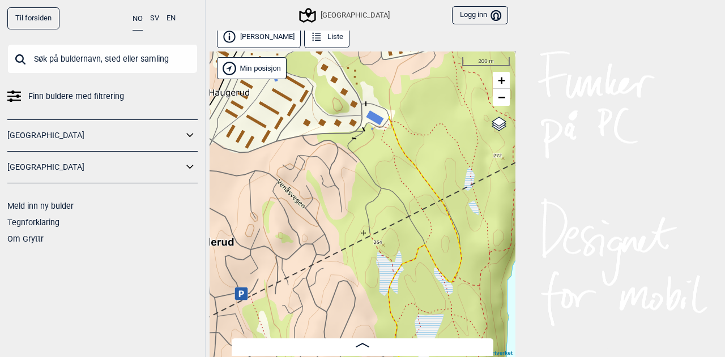
click at [339, 200] on div "Speidersteinen Barnehageveggen Cowboyveggen Bølerveggen [GEOGRAPHIC_DATA]" at bounding box center [363, 205] width 306 height 306
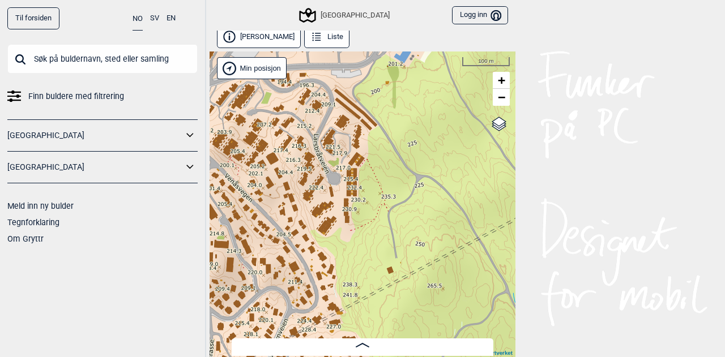
click at [319, 212] on div "Speidersteinen Barnehageveggen Cowboyveggen Bølerveggen [GEOGRAPHIC_DATA]" at bounding box center [363, 205] width 306 height 306
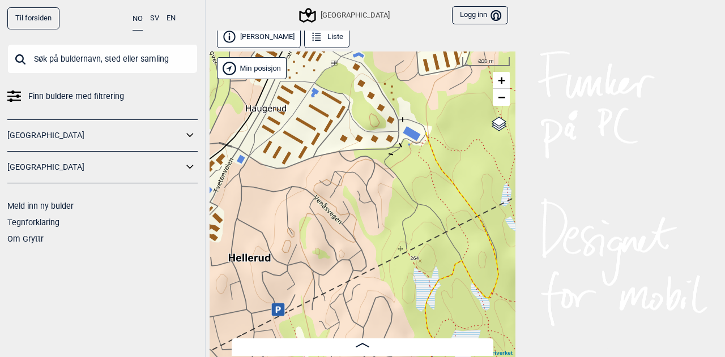
click at [366, 211] on div "Speidersteinen Barnehageveggen Cowboyveggen Bølerveggen [GEOGRAPHIC_DATA]" at bounding box center [363, 205] width 306 height 306
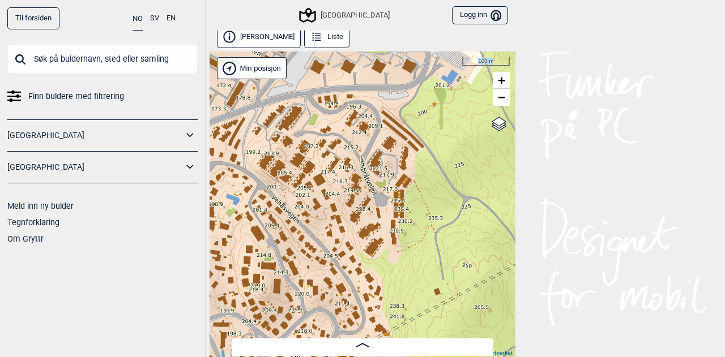
click at [386, 235] on div "Speidersteinen Barnehageveggen Cowboyveggen Bølerveggen [GEOGRAPHIC_DATA]" at bounding box center [363, 205] width 306 height 306
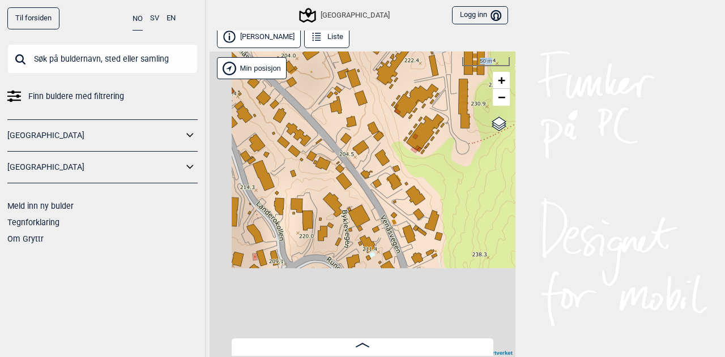
drag, startPoint x: 373, startPoint y: 253, endPoint x: 441, endPoint y: 125, distance: 145.1
click at [441, 125] on div "Speidersteinen Barnehageveggen Cowboyveggen Bølerveggen [GEOGRAPHIC_DATA]" at bounding box center [363, 205] width 306 height 306
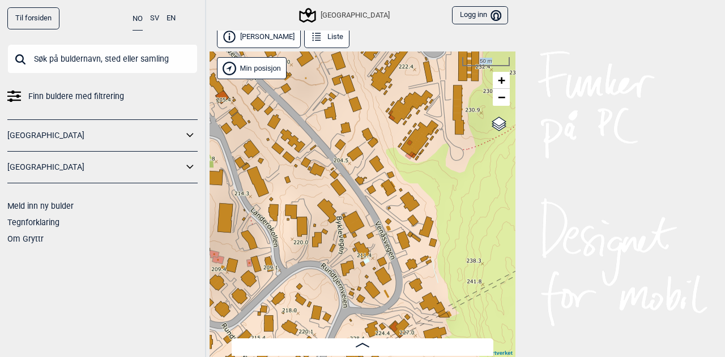
drag, startPoint x: 441, startPoint y: 129, endPoint x: 411, endPoint y: 158, distance: 41.6
click at [411, 158] on div "Speidersteinen Barnehageveggen Cowboyveggen Bølerveggen [GEOGRAPHIC_DATA]" at bounding box center [363, 205] width 306 height 306
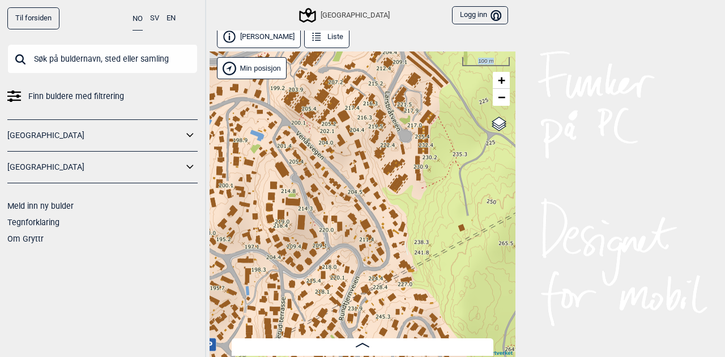
click at [397, 206] on div "Speidersteinen Barnehageveggen Cowboyveggen Bølerveggen [GEOGRAPHIC_DATA]" at bounding box center [363, 205] width 306 height 306
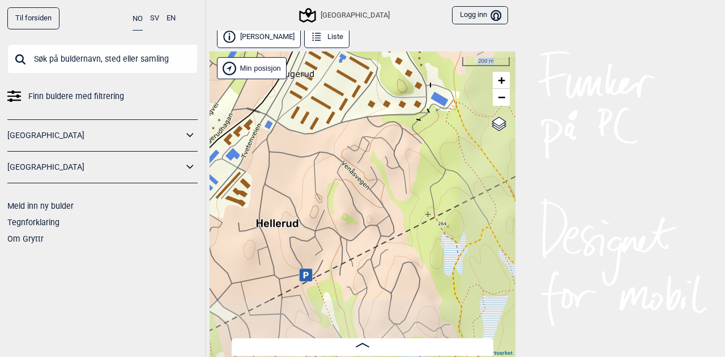
click at [397, 206] on div "Speidersteinen Barnehageveggen Cowboyveggen Bølerveggen [GEOGRAPHIC_DATA]" at bounding box center [363, 205] width 306 height 306
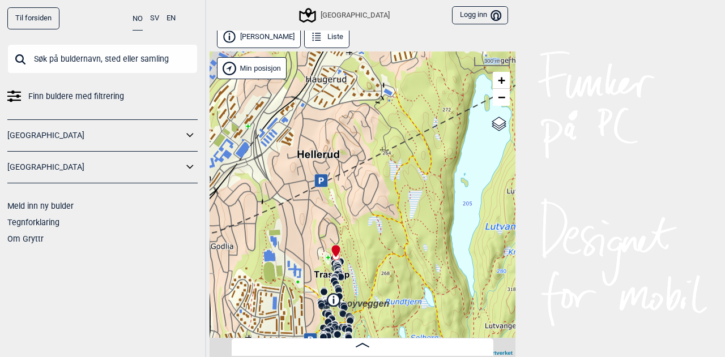
drag, startPoint x: 392, startPoint y: 242, endPoint x: 373, endPoint y: 163, distance: 82.1
click at [373, 163] on div "Speidersteinen Barnehageveggen Cowboyveggen Bølerveggen [GEOGRAPHIC_DATA]" at bounding box center [363, 205] width 306 height 306
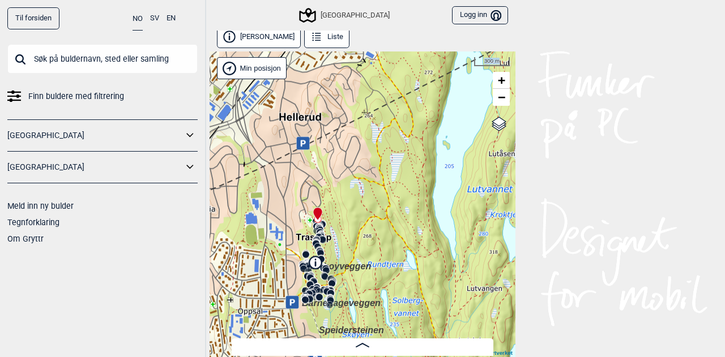
drag, startPoint x: 426, startPoint y: 246, endPoint x: 409, endPoint y: 208, distance: 41.8
click at [409, 208] on div "Speidersteinen Barnehageveggen Cowboyveggen Bølerveggen [GEOGRAPHIC_DATA]" at bounding box center [363, 205] width 306 height 306
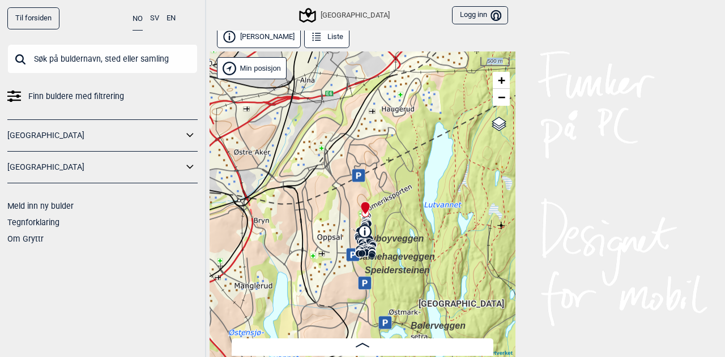
click at [408, 219] on div "Speidersteinen Barnehageveggen Cowboyveggen Bølerveggen [GEOGRAPHIC_DATA]" at bounding box center [363, 205] width 306 height 306
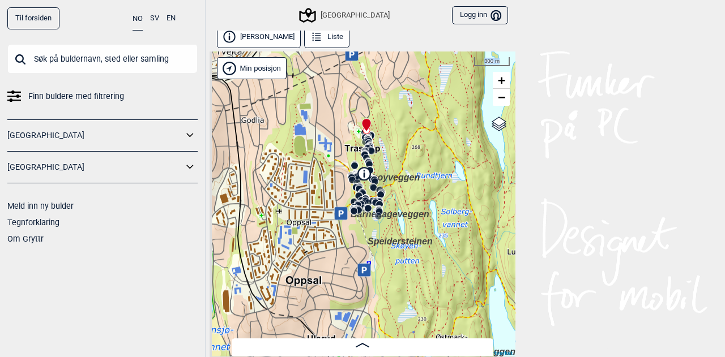
drag, startPoint x: 368, startPoint y: 272, endPoint x: 416, endPoint y: 195, distance: 91.0
click at [416, 195] on div "Speidersteinen Barnehageveggen Cowboyveggen Bølerveggen [GEOGRAPHIC_DATA]" at bounding box center [363, 205] width 306 height 306
click at [412, 227] on div "Speidersteinen Barnehageveggen Cowboyveggen Bølerveggen [GEOGRAPHIC_DATA]" at bounding box center [363, 205] width 306 height 306
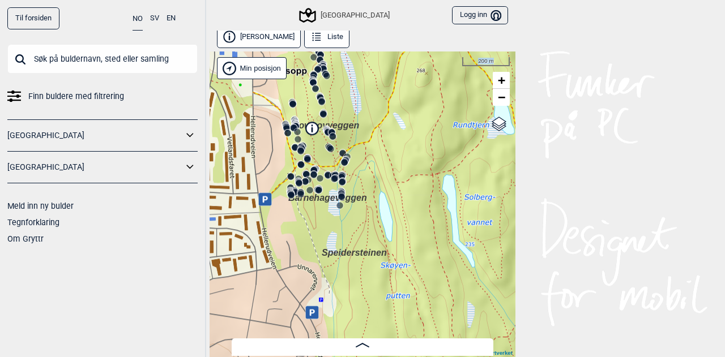
click at [447, 191] on div "Speidersteinen Barnehageveggen Cowboyveggen Bølerveggen [GEOGRAPHIC_DATA]" at bounding box center [363, 205] width 306 height 306
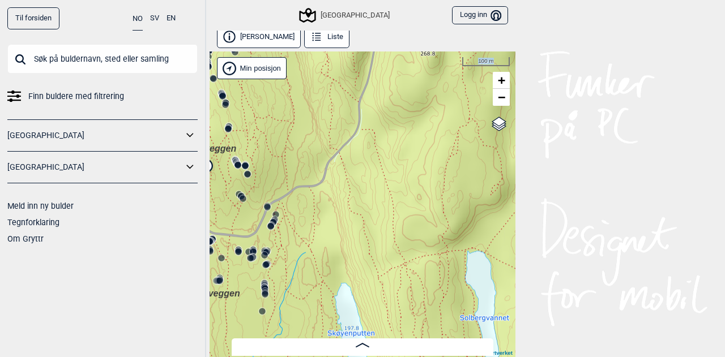
drag, startPoint x: 435, startPoint y: 164, endPoint x: 469, endPoint y: 255, distance: 97.8
click at [469, 255] on div "Speidersteinen Barnehageveggen Cowboyveggen Bølerveggen [GEOGRAPHIC_DATA]" at bounding box center [363, 205] width 306 height 306
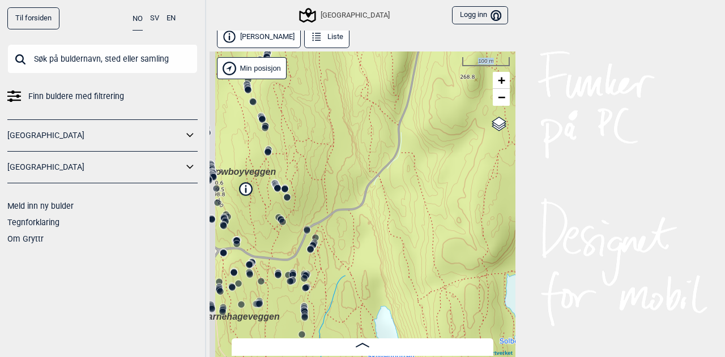
drag, startPoint x: 349, startPoint y: 169, endPoint x: 424, endPoint y: 212, distance: 86.2
click at [424, 212] on div "Speidersteinen Barnehageveggen Cowboyveggen Bølerveggen [GEOGRAPHIC_DATA]" at bounding box center [363, 205] width 306 height 306
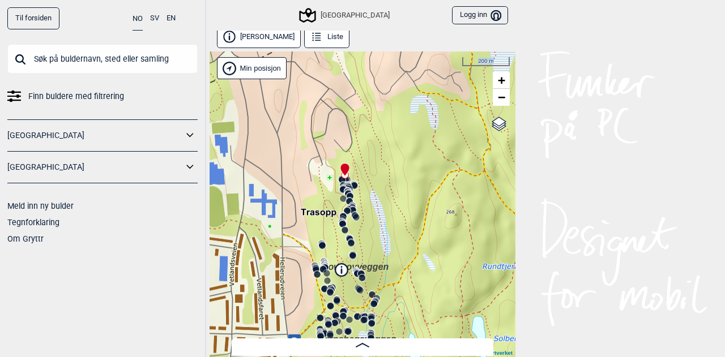
drag, startPoint x: 401, startPoint y: 186, endPoint x: 386, endPoint y: 267, distance: 82.0
click at [386, 267] on div "Speidersteinen Barnehageveggen Cowboyveggen Bølerveggen [GEOGRAPHIC_DATA]" at bounding box center [363, 205] width 306 height 306
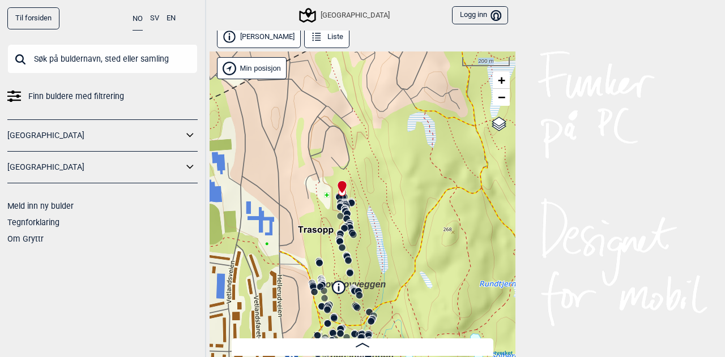
click at [455, 246] on div "Speidersteinen Barnehageveggen Cowboyveggen Bølerveggen [GEOGRAPHIC_DATA]" at bounding box center [363, 205] width 306 height 306
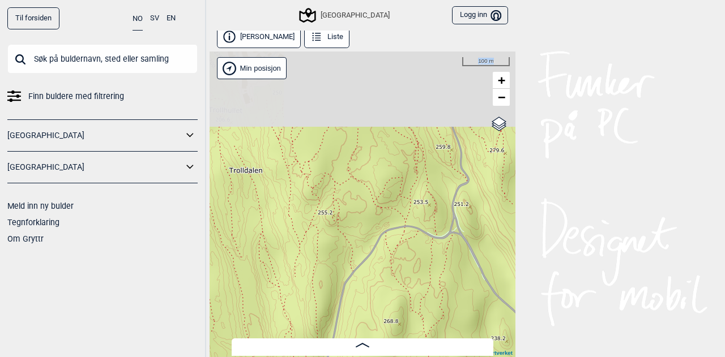
drag, startPoint x: 426, startPoint y: 226, endPoint x: 375, endPoint y: 323, distance: 109.2
click at [375, 323] on div "Speidersteinen Barnehageveggen Cowboyveggen Bølerveggen [GEOGRAPHIC_DATA]" at bounding box center [363, 205] width 306 height 306
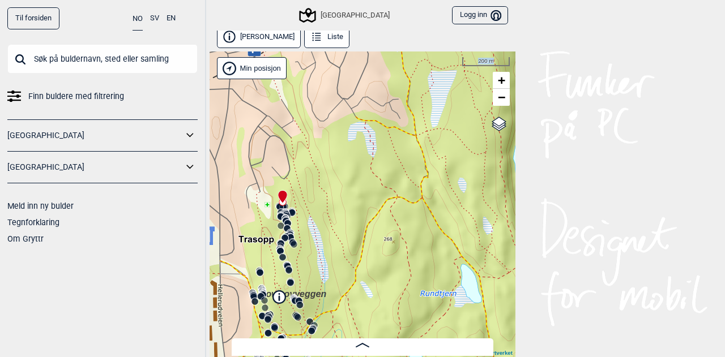
drag, startPoint x: 387, startPoint y: 232, endPoint x: 391, endPoint y: 200, distance: 32.0
click at [391, 200] on div "Speidersteinen Barnehageveggen Cowboyveggen Bølerveggen [GEOGRAPHIC_DATA]" at bounding box center [363, 205] width 306 height 306
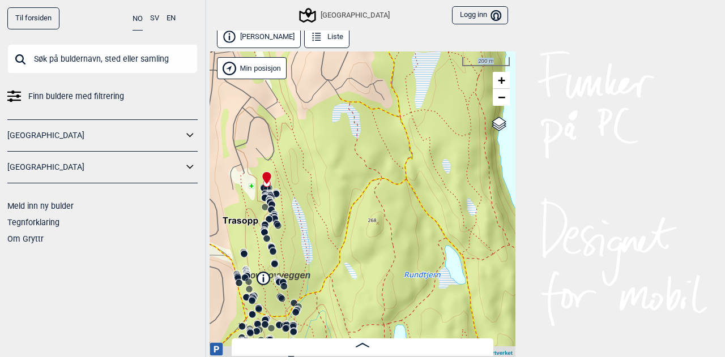
drag, startPoint x: 378, startPoint y: 292, endPoint x: 362, endPoint y: 272, distance: 25.3
click at [362, 272] on div "Speidersteinen Barnehageveggen Cowboyveggen Bølerveggen [GEOGRAPHIC_DATA]" at bounding box center [363, 205] width 306 height 306
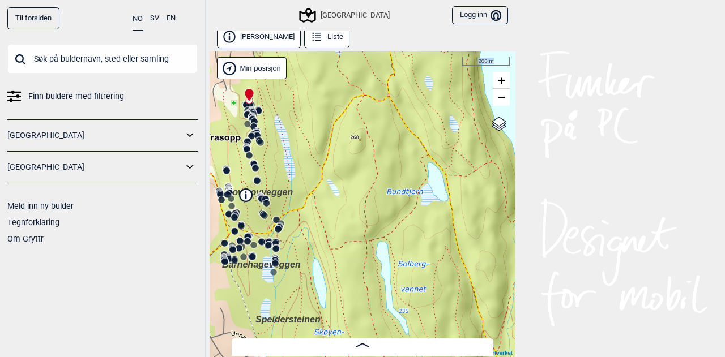
drag, startPoint x: 383, startPoint y: 283, endPoint x: 366, endPoint y: 200, distance: 83.8
click at [366, 200] on div "Speidersteinen Barnehageveggen Cowboyveggen Bølerveggen [GEOGRAPHIC_DATA]" at bounding box center [363, 205] width 306 height 306
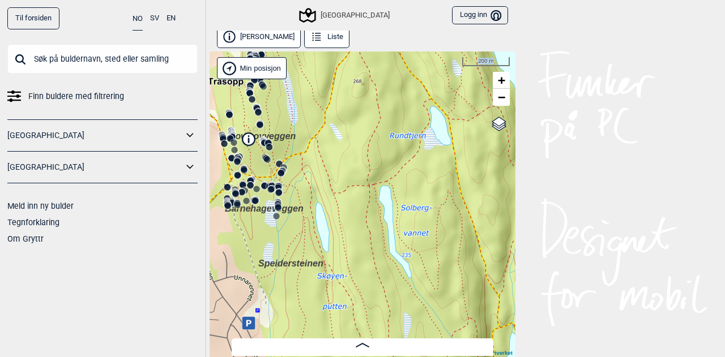
drag, startPoint x: 379, startPoint y: 300, endPoint x: 382, endPoint y: 243, distance: 56.1
click at [382, 243] on div "Speidersteinen Barnehageveggen Cowboyveggen Bølerveggen [GEOGRAPHIC_DATA]" at bounding box center [363, 205] width 306 height 306
click at [434, 140] on div "Speidersteinen Barnehageveggen Cowboyveggen Bølerveggen [GEOGRAPHIC_DATA]" at bounding box center [363, 205] width 306 height 306
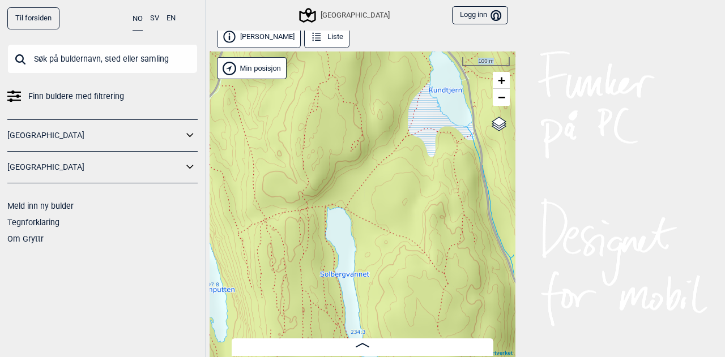
drag, startPoint x: 371, startPoint y: 204, endPoint x: 317, endPoint y: 263, distance: 80.5
click at [317, 263] on div "Speidersteinen Barnehageveggen Cowboyveggen Bølerveggen [GEOGRAPHIC_DATA]" at bounding box center [363, 205] width 306 height 306
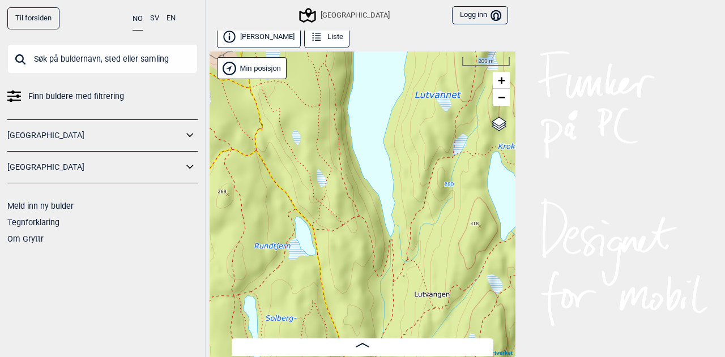
drag, startPoint x: 381, startPoint y: 161, endPoint x: 315, endPoint y: 207, distance: 80.6
click at [315, 207] on div "Speidersteinen Barnehageveggen Cowboyveggen Bølerveggen [GEOGRAPHIC_DATA]" at bounding box center [363, 205] width 306 height 306
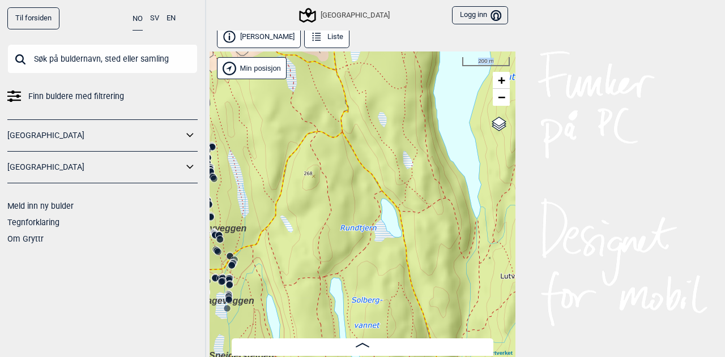
drag, startPoint x: 431, startPoint y: 123, endPoint x: 520, endPoint y: 105, distance: 90.7
click at [520, 105] on div "Til forsiden NO SV EN Finn buldere med filtrering [GEOGRAPHIC_DATA] [GEOGRAPHIC…" at bounding box center [362, 178] width 725 height 357
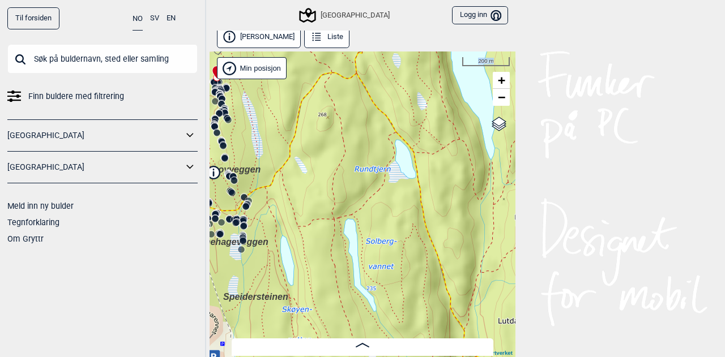
drag, startPoint x: 392, startPoint y: 221, endPoint x: 405, endPoint y: 163, distance: 60.4
click at [405, 163] on div "Speidersteinen Barnehageveggen Cowboyveggen Bølerveggen [GEOGRAPHIC_DATA]" at bounding box center [363, 205] width 306 height 306
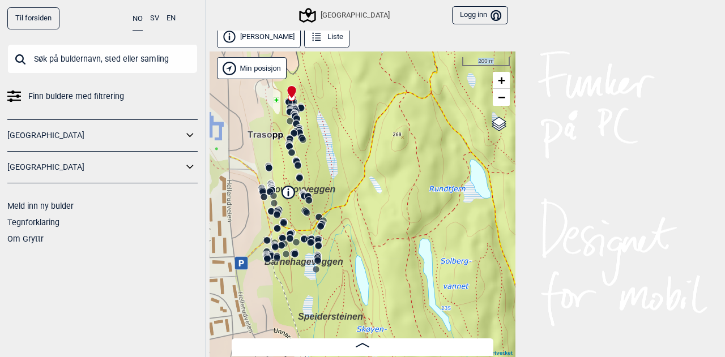
drag, startPoint x: 361, startPoint y: 210, endPoint x: 436, endPoint y: 229, distance: 77.3
click at [436, 229] on div "Speidersteinen Barnehageveggen Cowboyveggen Bølerveggen [GEOGRAPHIC_DATA]" at bounding box center [363, 205] width 306 height 306
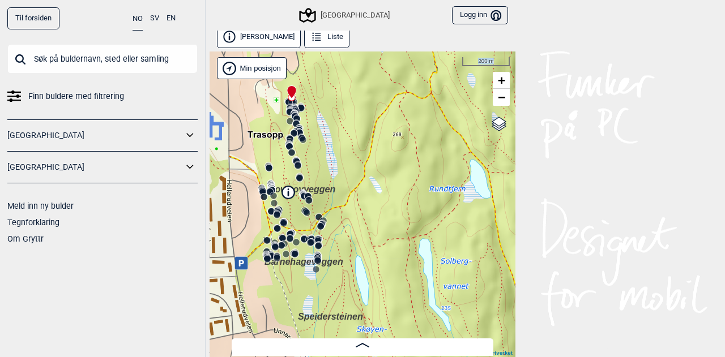
click at [375, 213] on div "Speidersteinen Barnehageveggen Cowboyveggen Bølerveggen [GEOGRAPHIC_DATA]" at bounding box center [363, 205] width 306 height 306
